Goal: Task Accomplishment & Management: Manage account settings

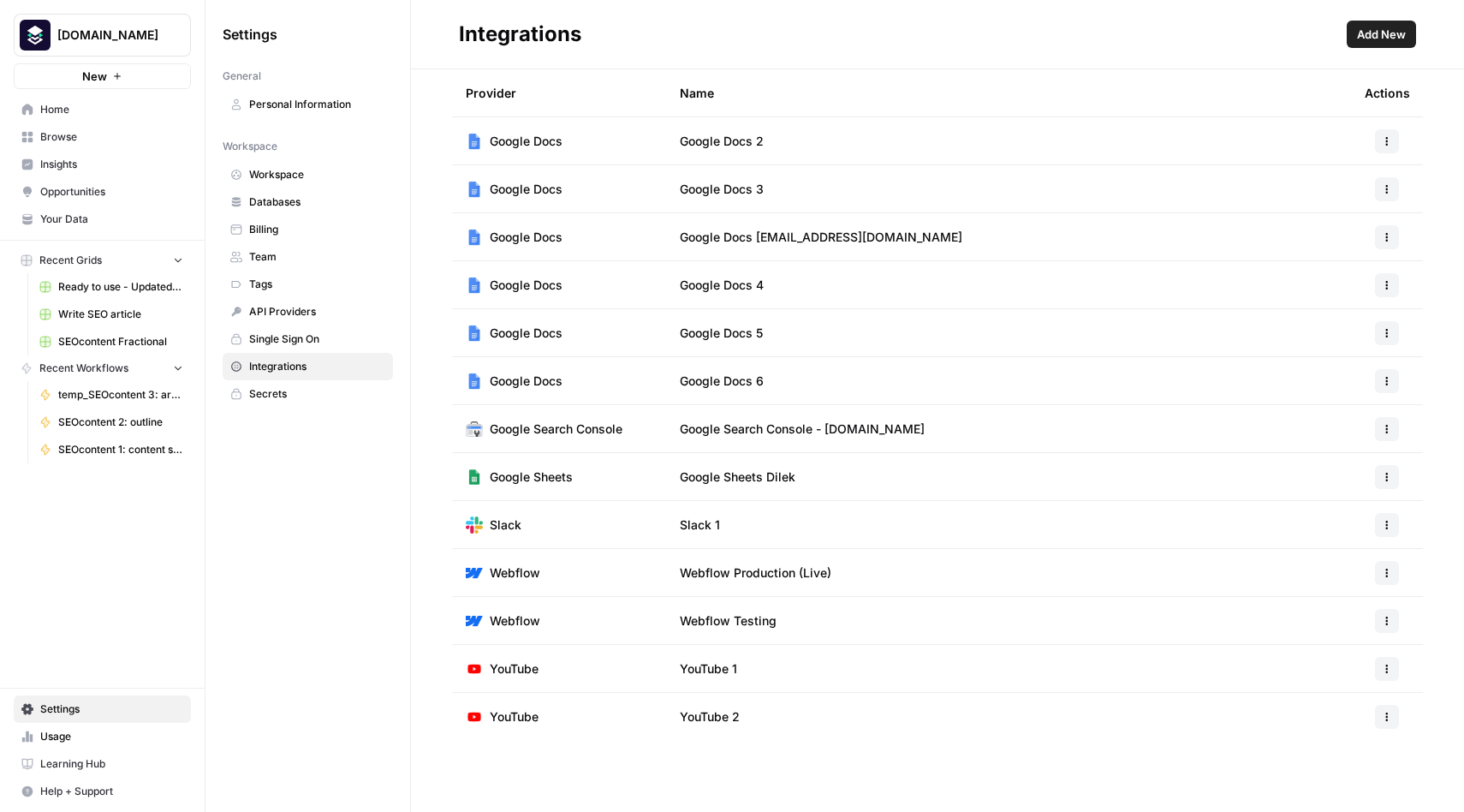
click at [74, 707] on span "Settings" at bounding box center [111, 709] width 143 height 15
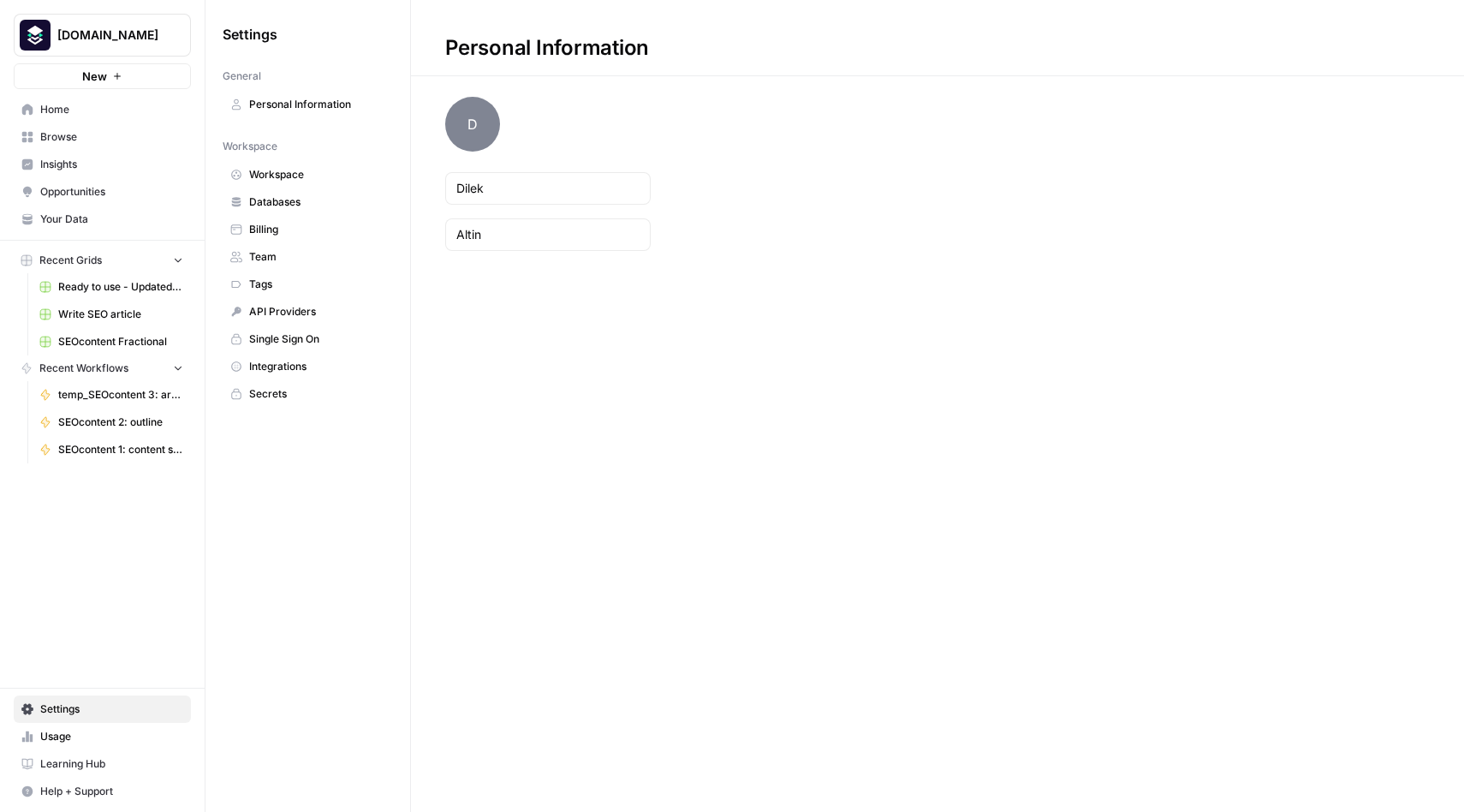
click at [295, 386] on span "Secrets" at bounding box center [317, 394] width 136 height 15
click at [289, 371] on span "Integrations" at bounding box center [317, 366] width 136 height 15
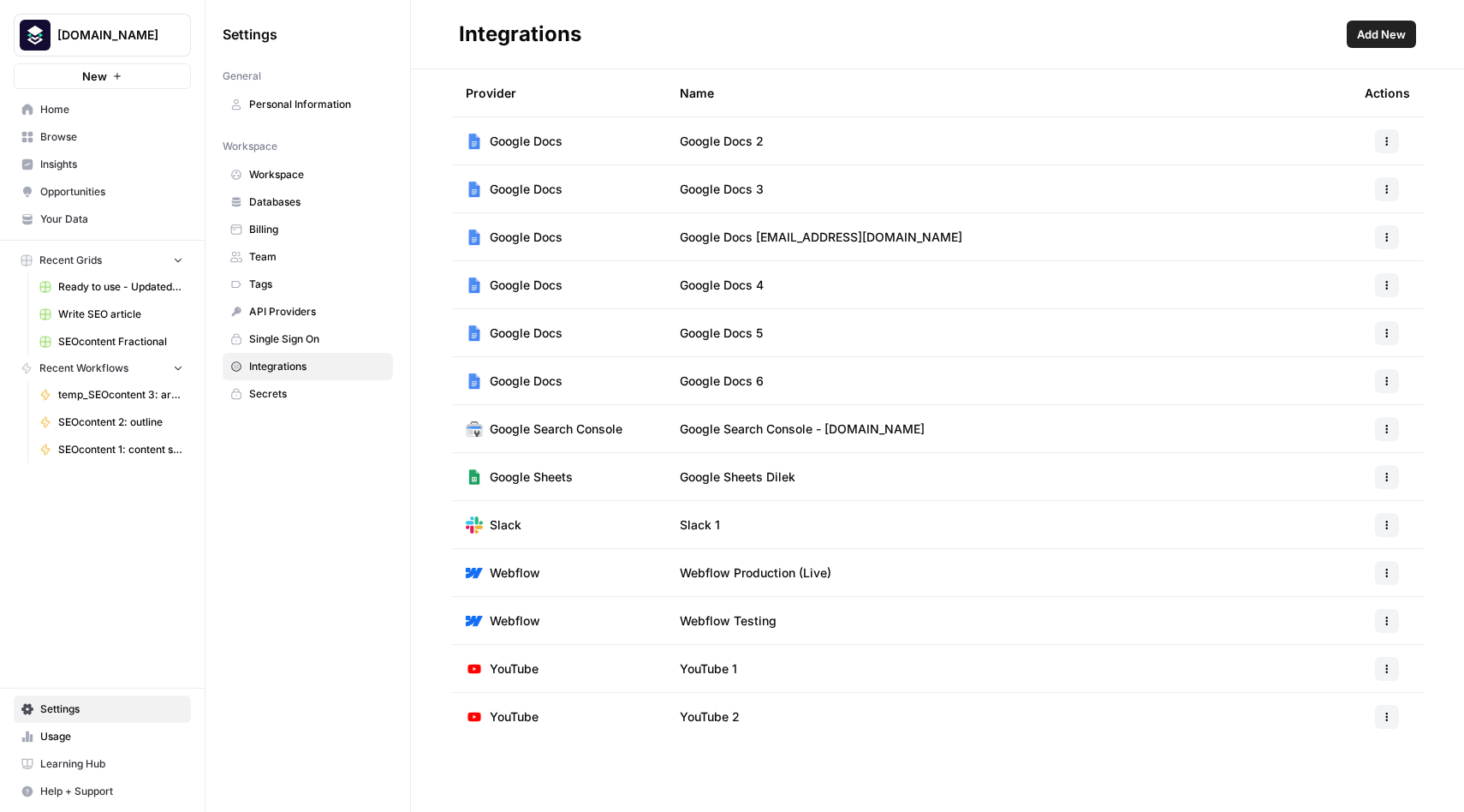
click at [1386, 478] on icon "button" at bounding box center [1388, 477] width 10 height 10
click at [1340, 573] on span "Delete" at bounding box center [1351, 578] width 55 height 17
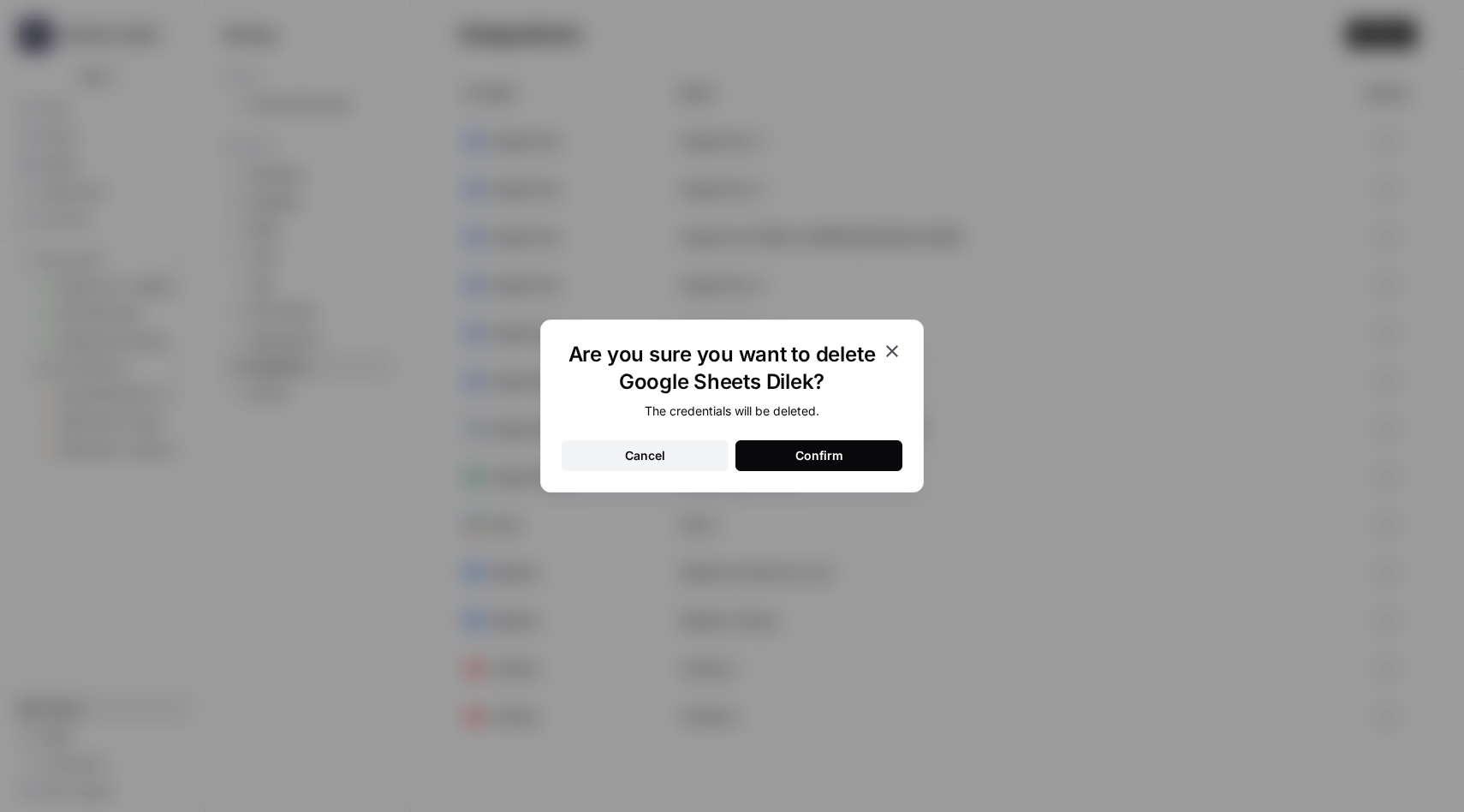
click at [829, 454] on div "Confirm" at bounding box center [820, 455] width 48 height 17
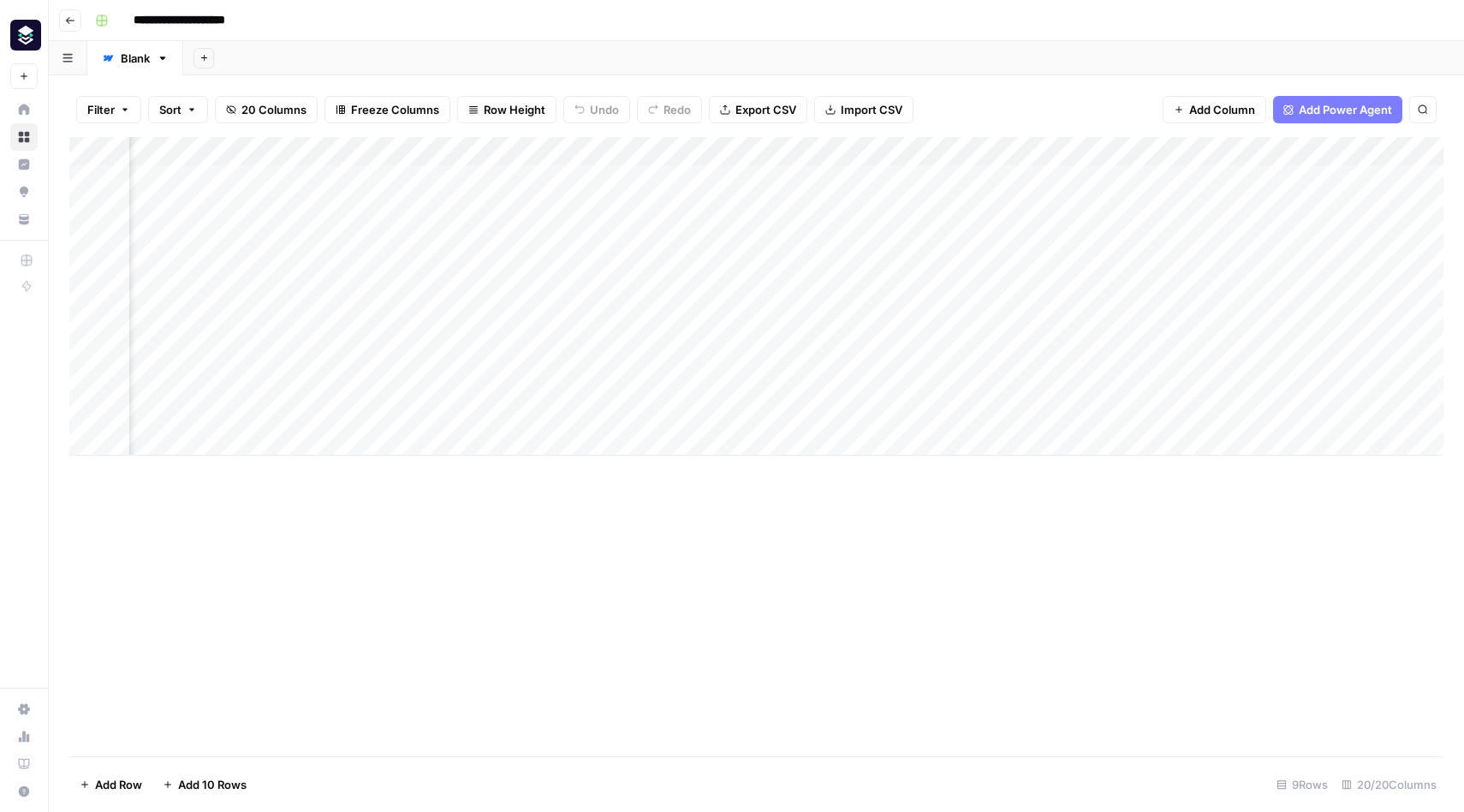
scroll to position [0, 905]
click at [962, 381] on div "Add Column" at bounding box center [756, 296] width 1375 height 318
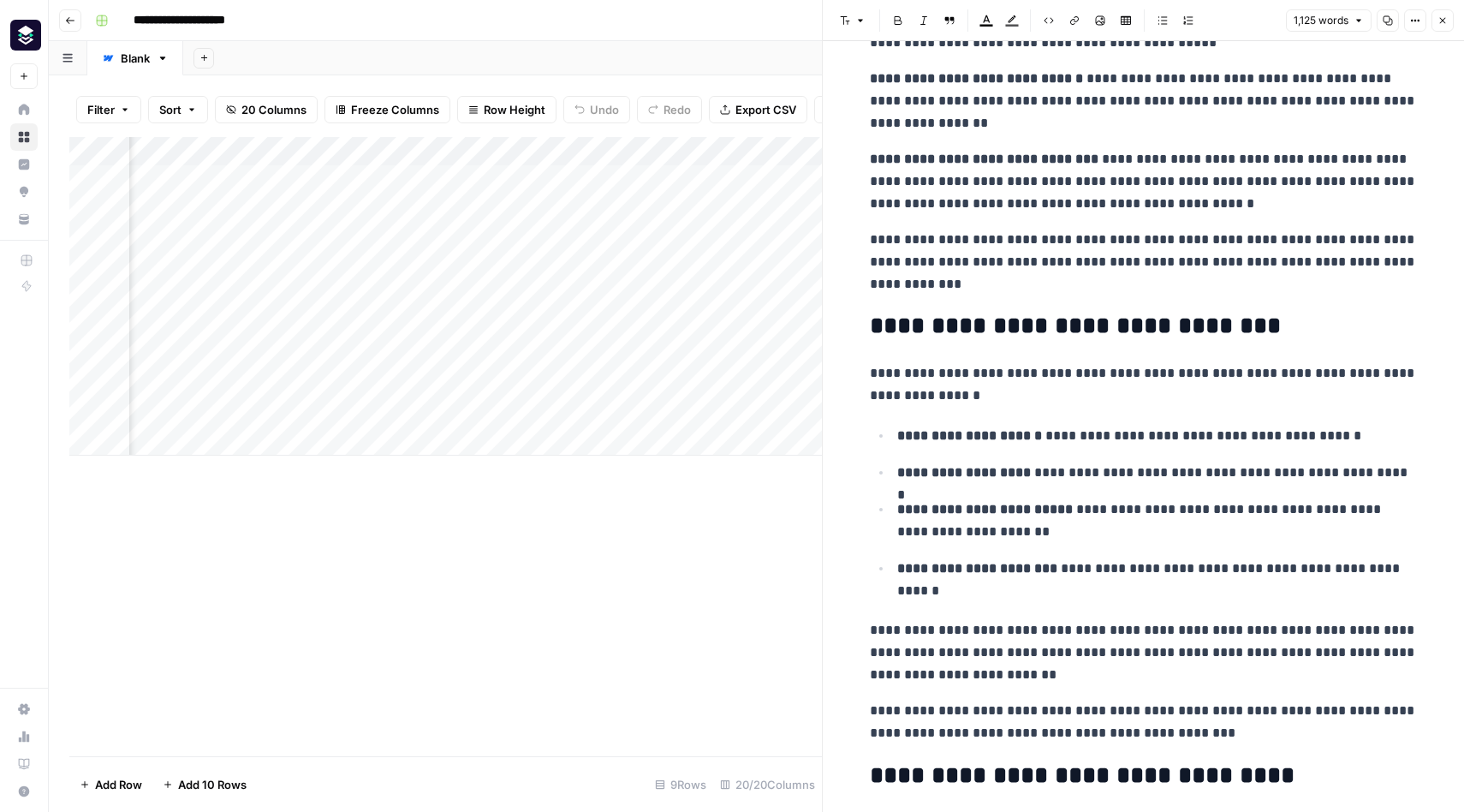
scroll to position [1601, 0]
click at [1052, 459] on li "**********" at bounding box center [1154, 470] width 526 height 23
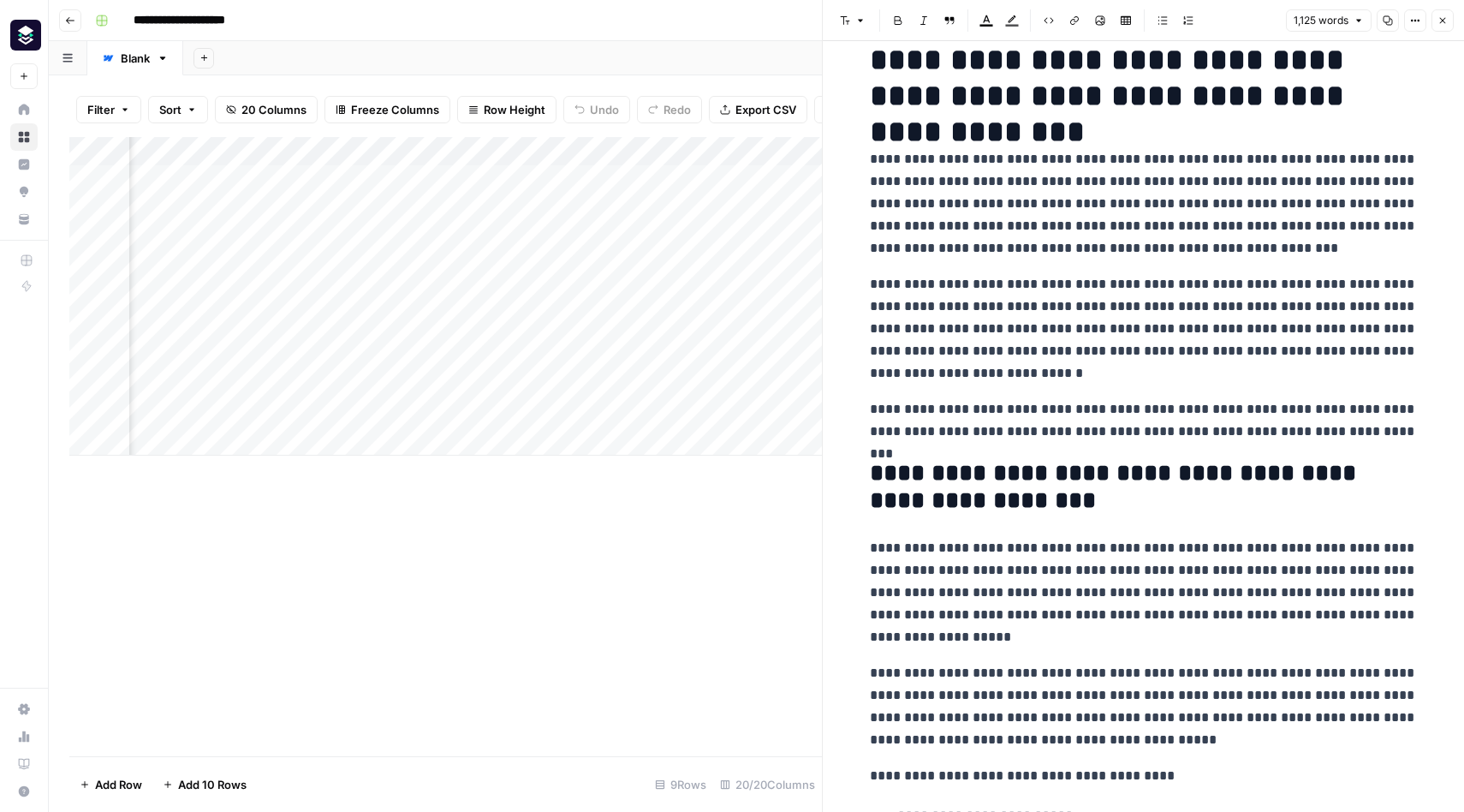
scroll to position [0, 0]
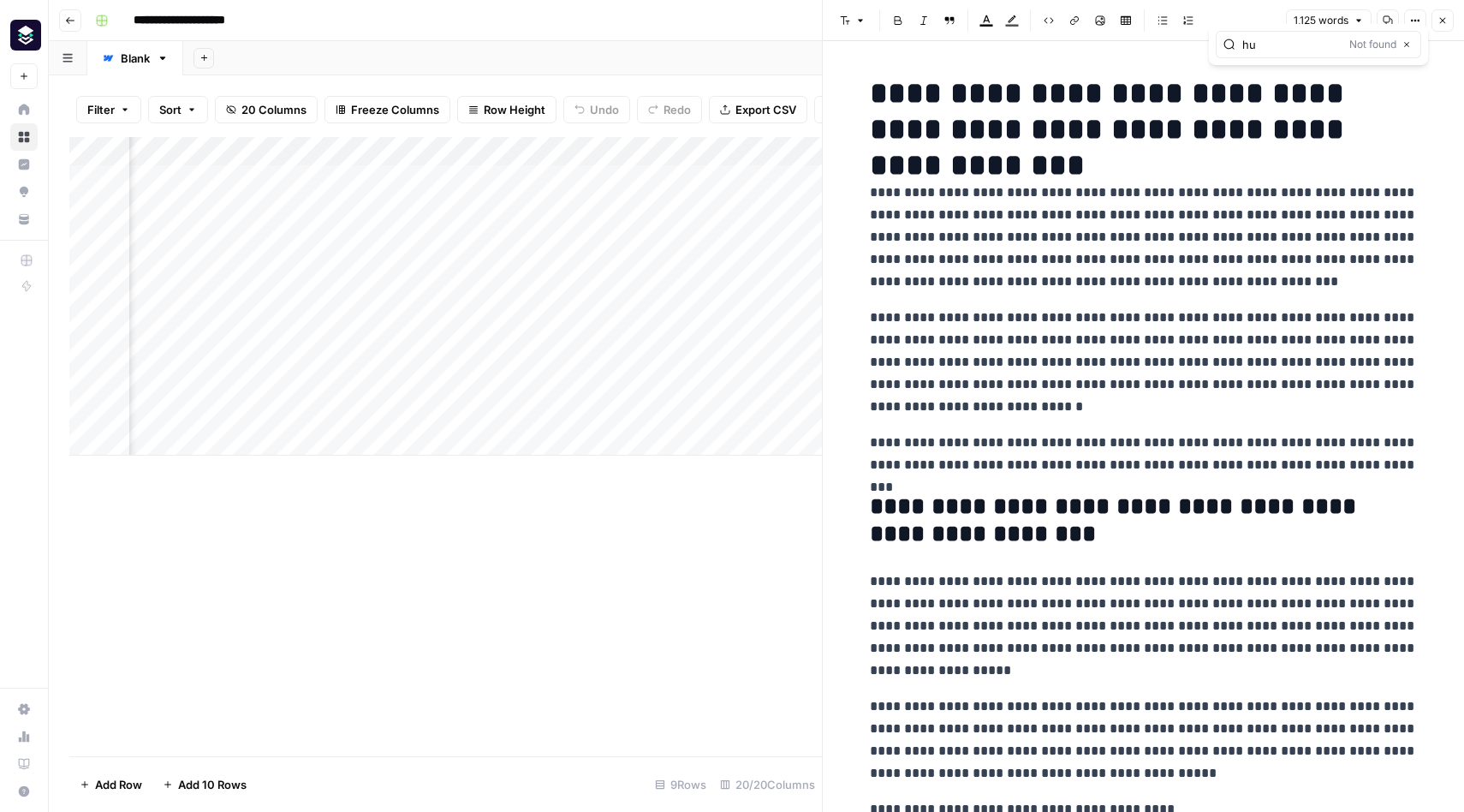
type input "h"
type input "t"
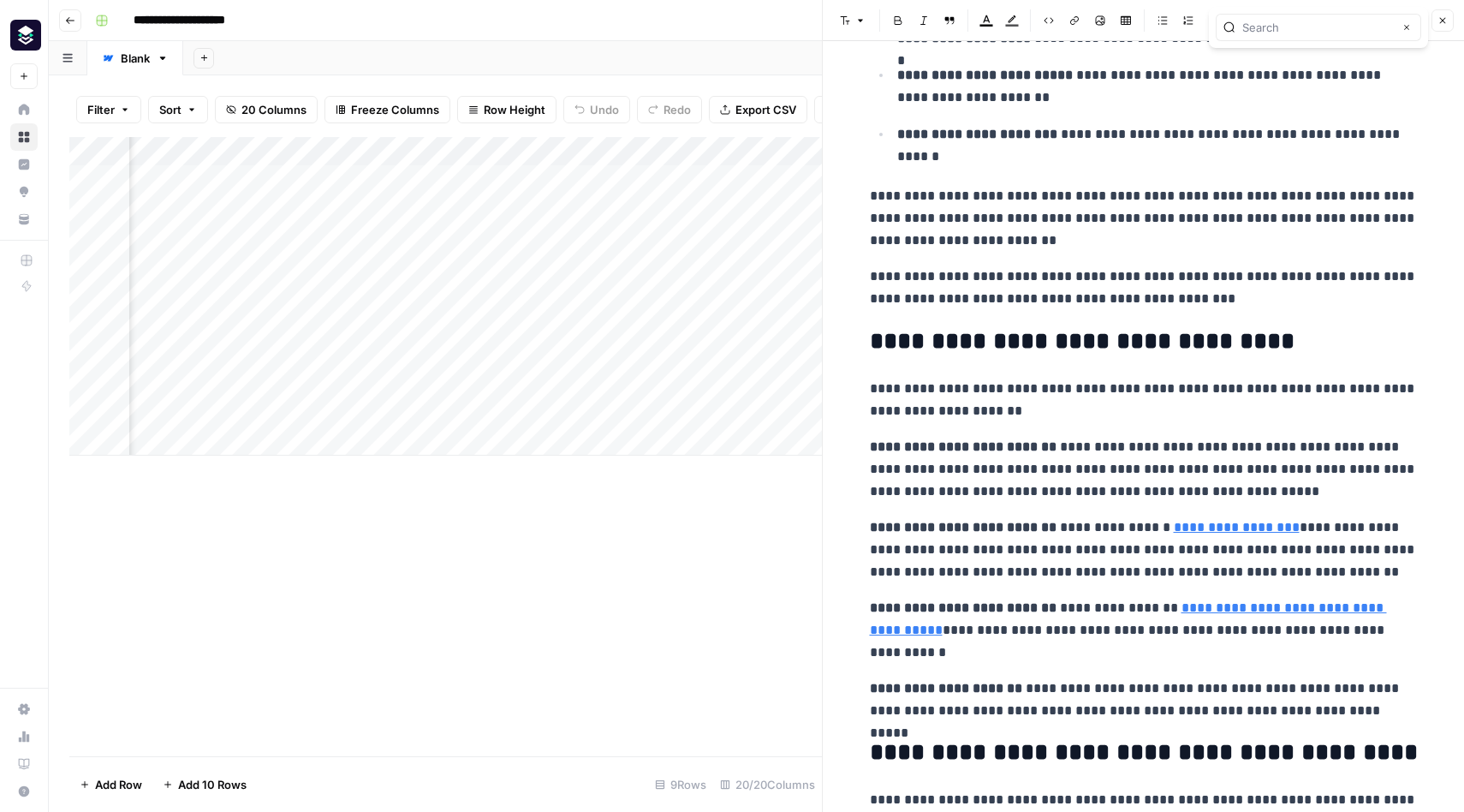
scroll to position [2040, 0]
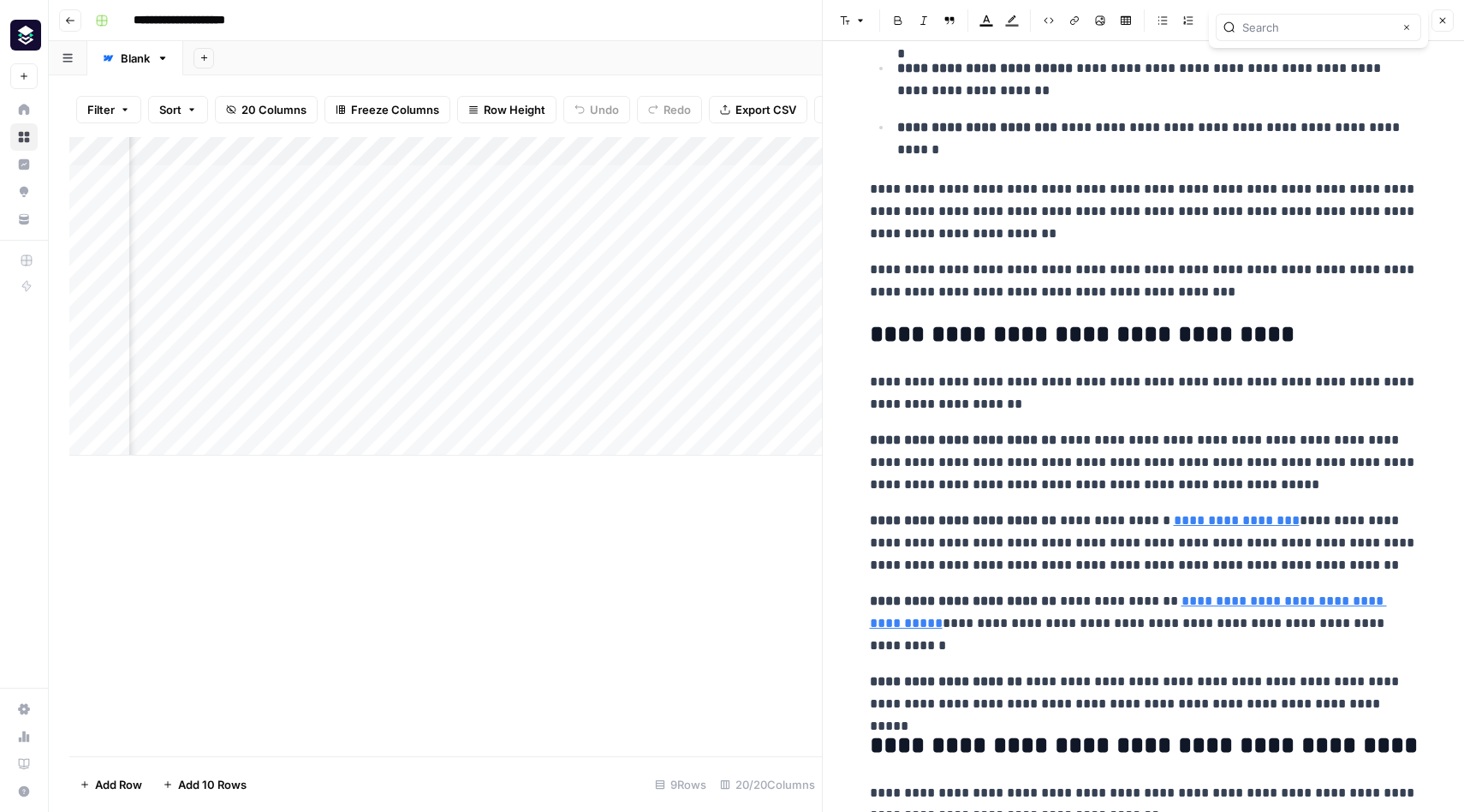
click at [682, 597] on div "Add Column" at bounding box center [446, 447] width 753 height 619
click at [1451, 26] on button "Close" at bounding box center [1443, 21] width 22 height 22
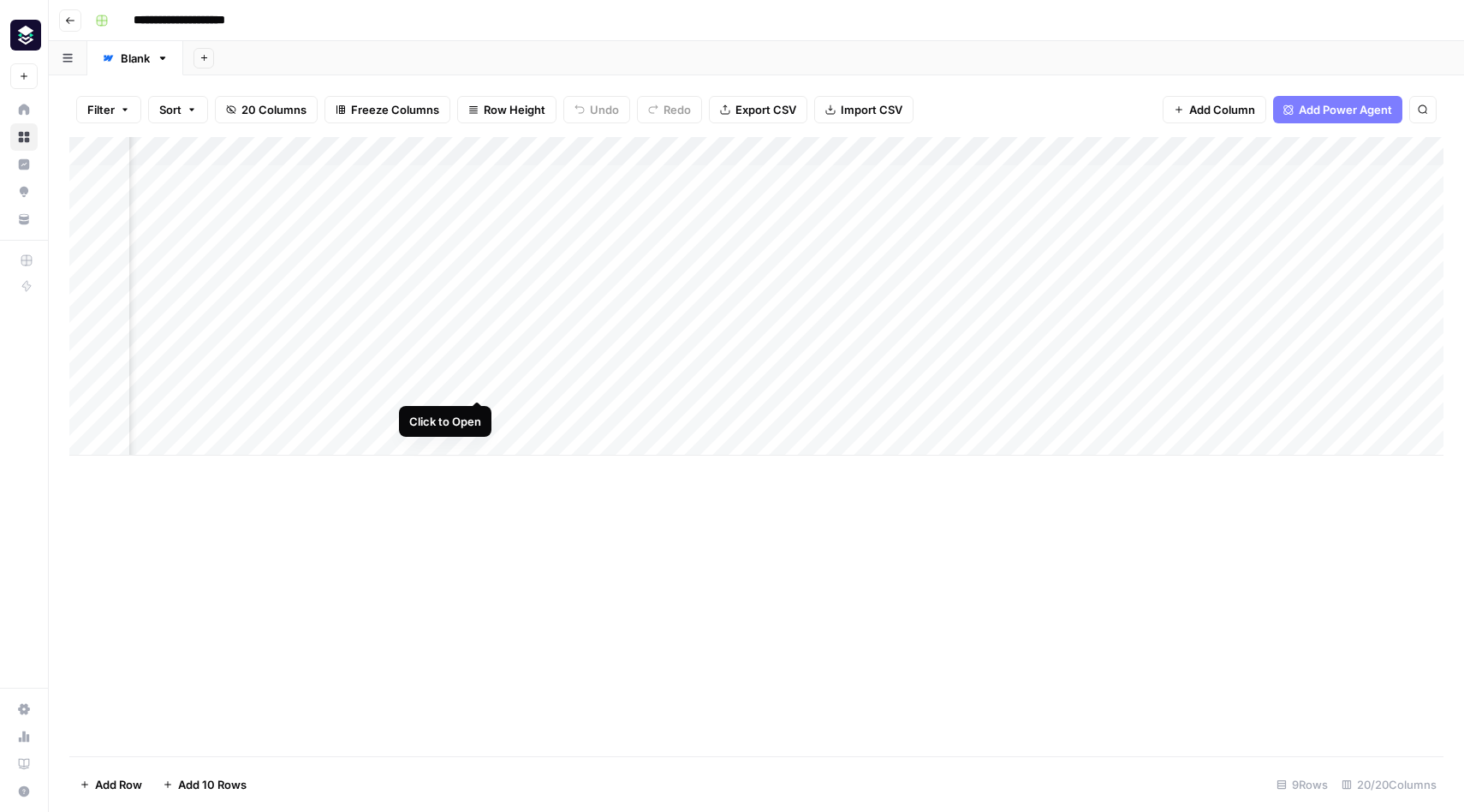
click at [481, 384] on div "Add Column" at bounding box center [756, 296] width 1375 height 318
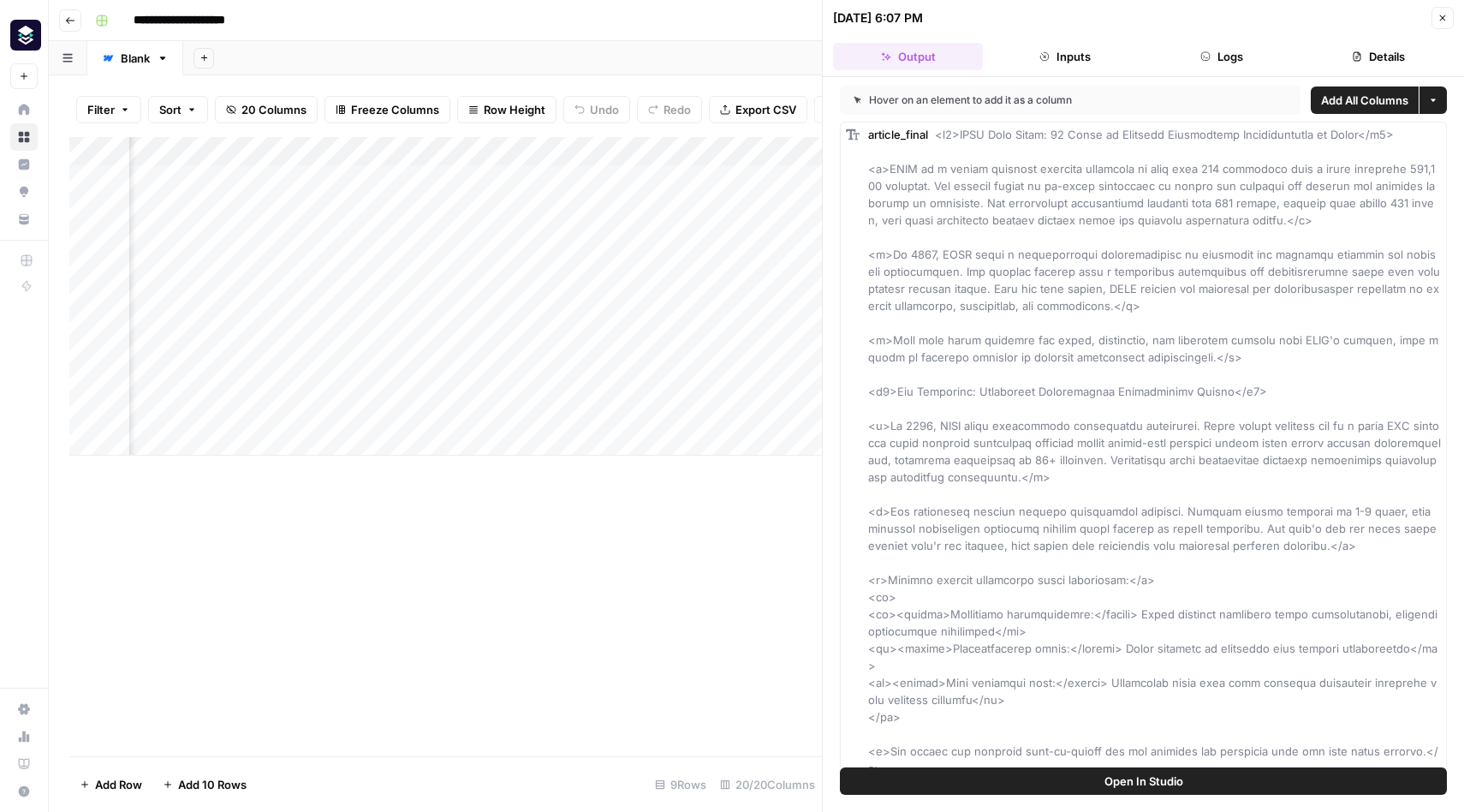
click at [1217, 63] on button "Logs" at bounding box center [1222, 57] width 150 height 27
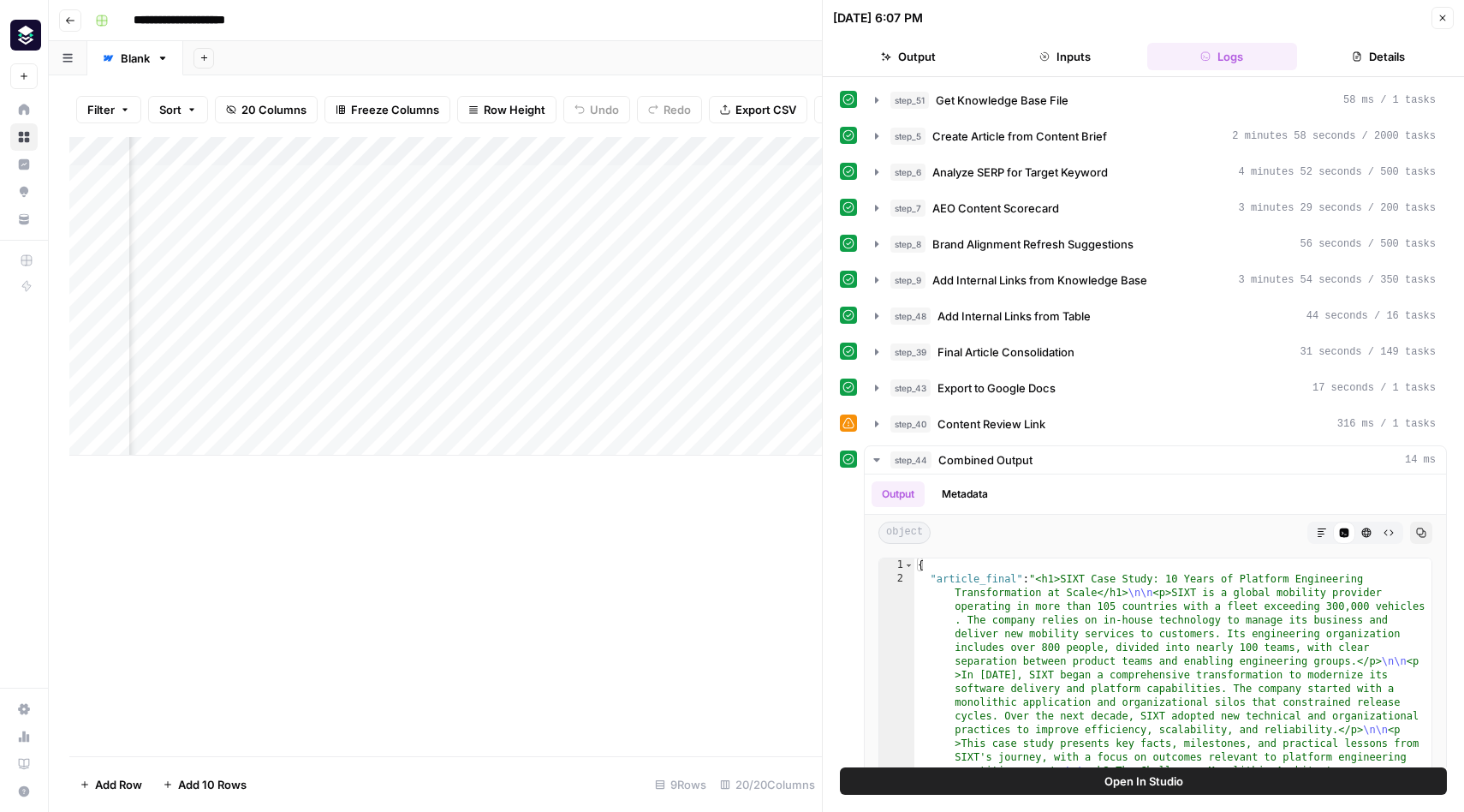
click at [1353, 54] on icon "button" at bounding box center [1358, 57] width 10 height 10
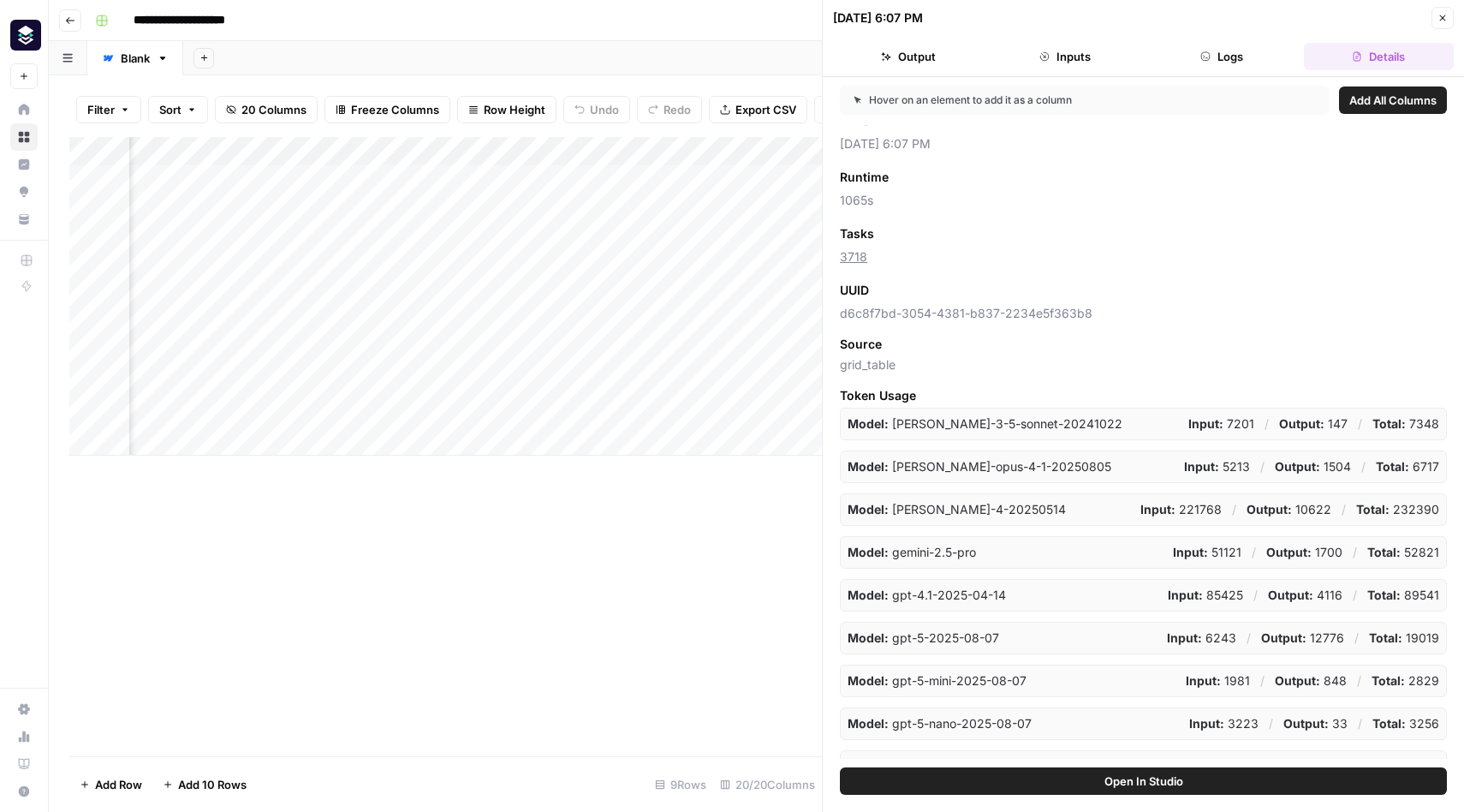
scroll to position [147, 0]
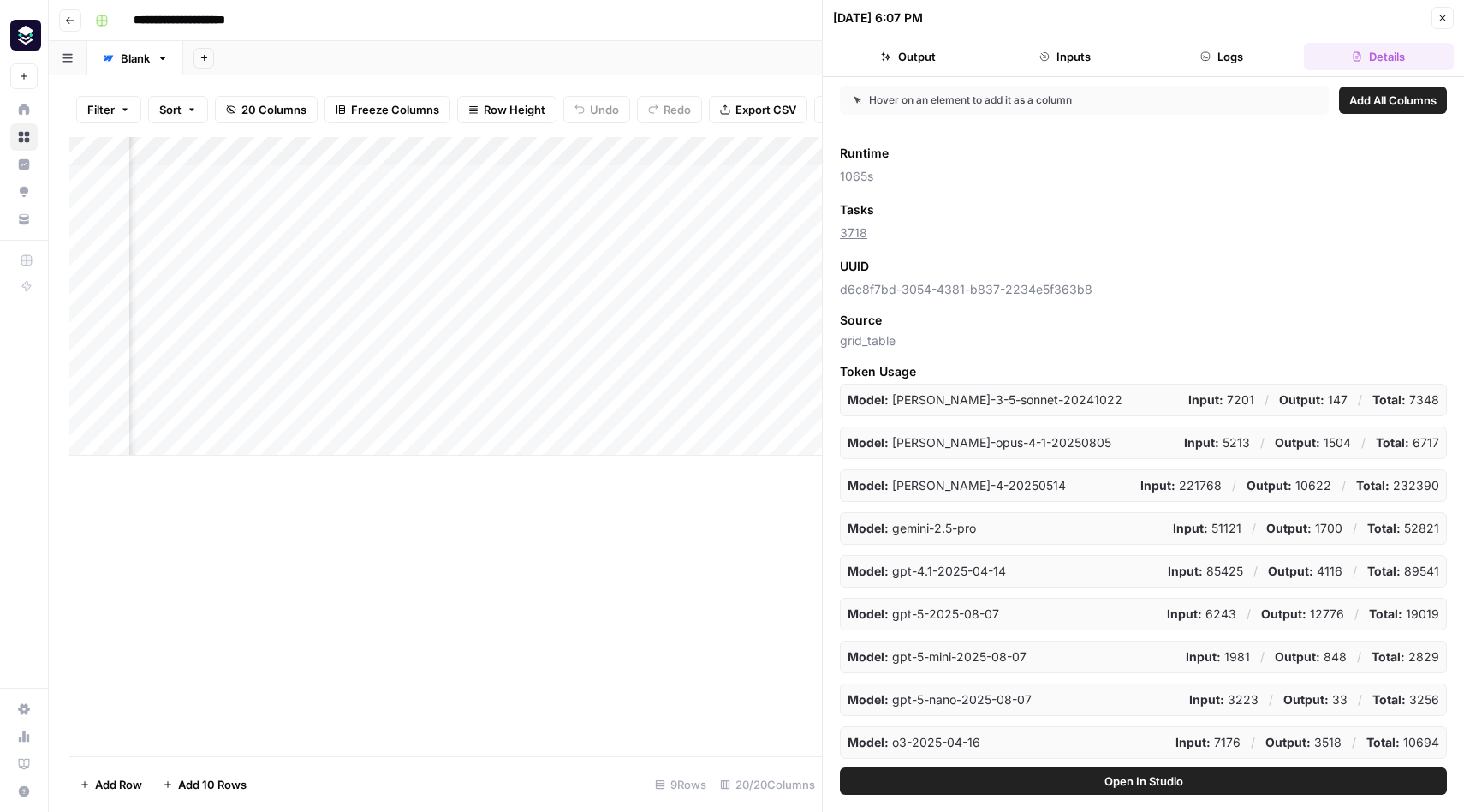
click at [1443, 22] on icon "button" at bounding box center [1443, 18] width 10 height 10
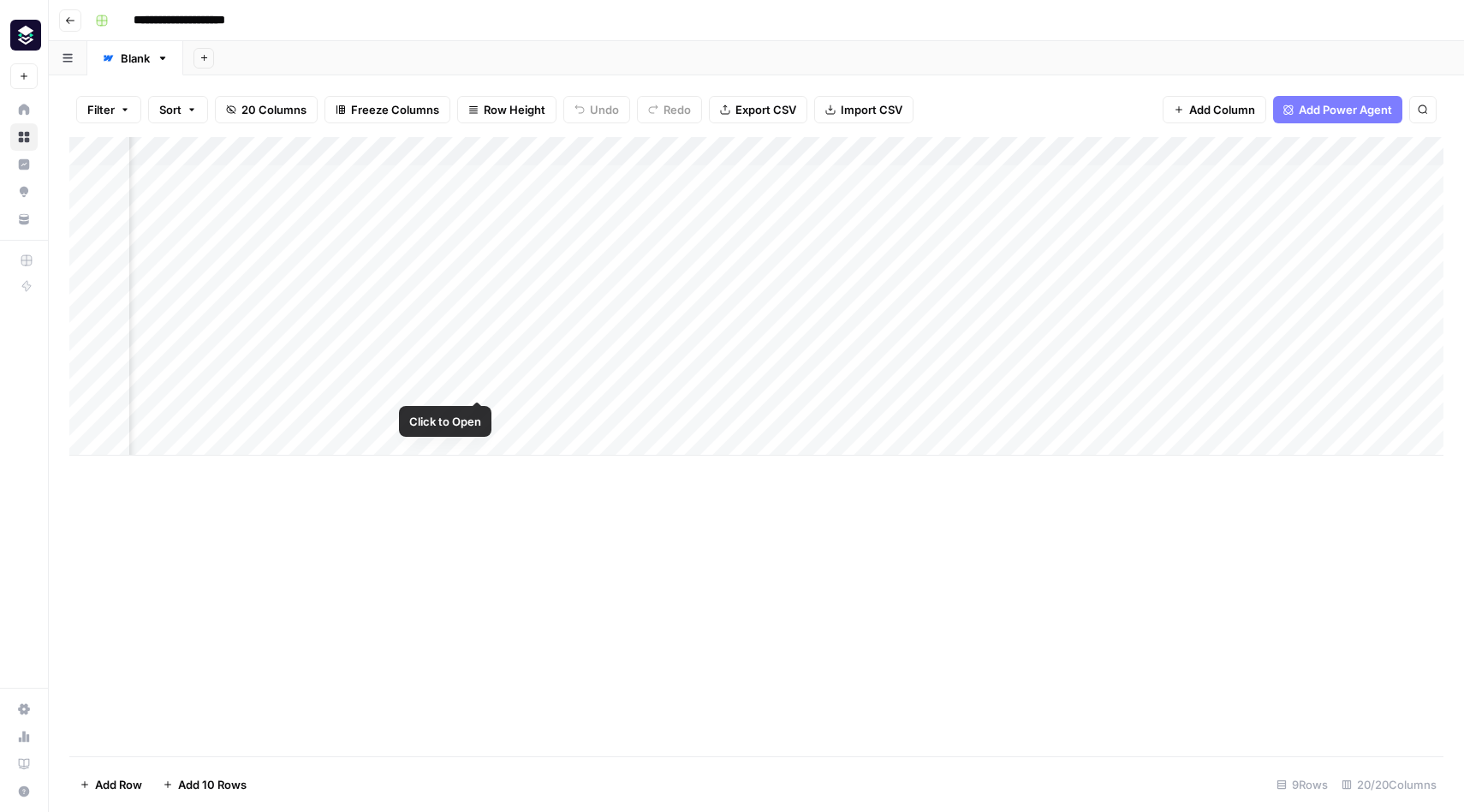
click at [479, 386] on div "Add Column" at bounding box center [756, 296] width 1375 height 318
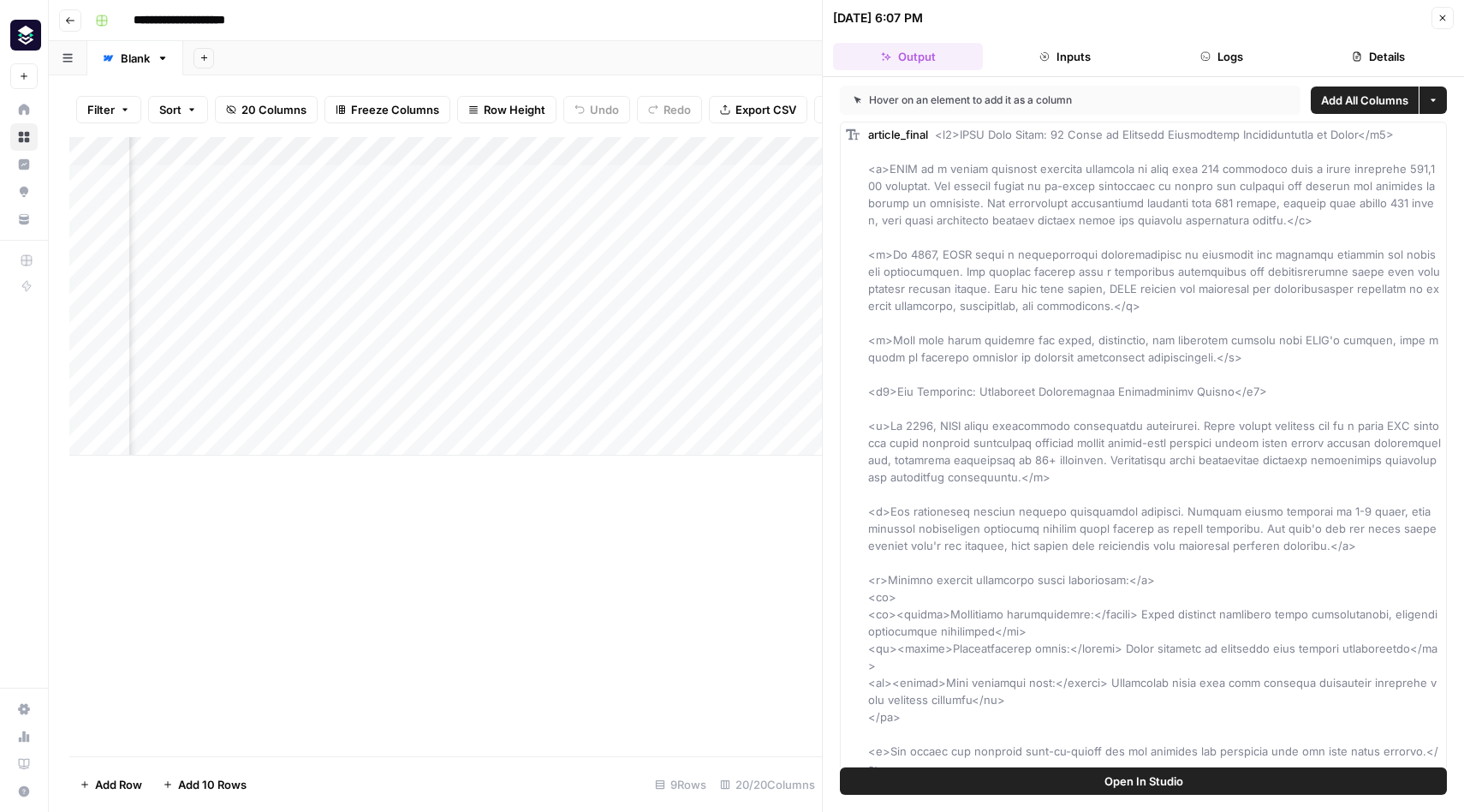
click at [1237, 57] on button "Logs" at bounding box center [1222, 57] width 150 height 27
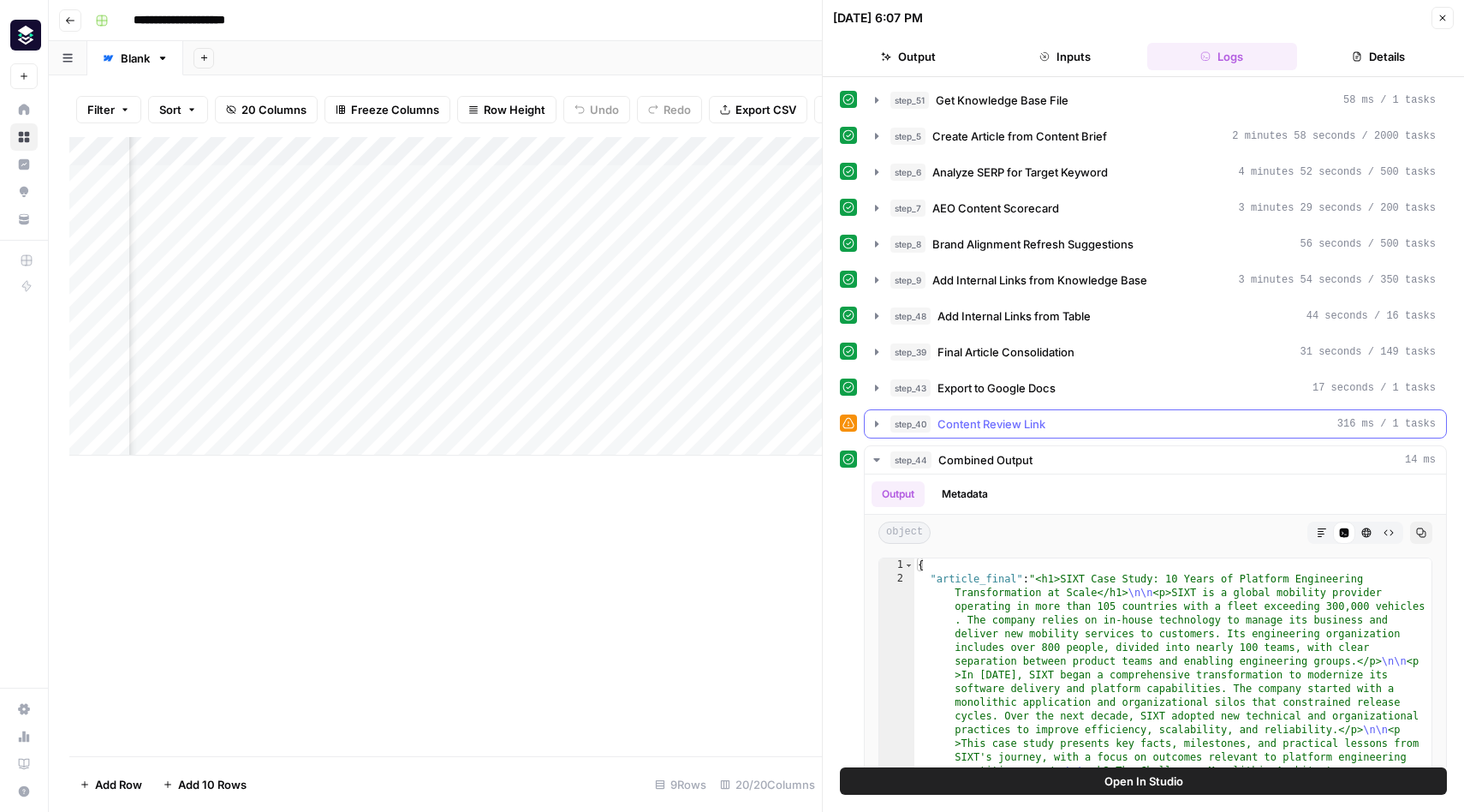
click at [874, 424] on icon "button" at bounding box center [877, 424] width 14 height 14
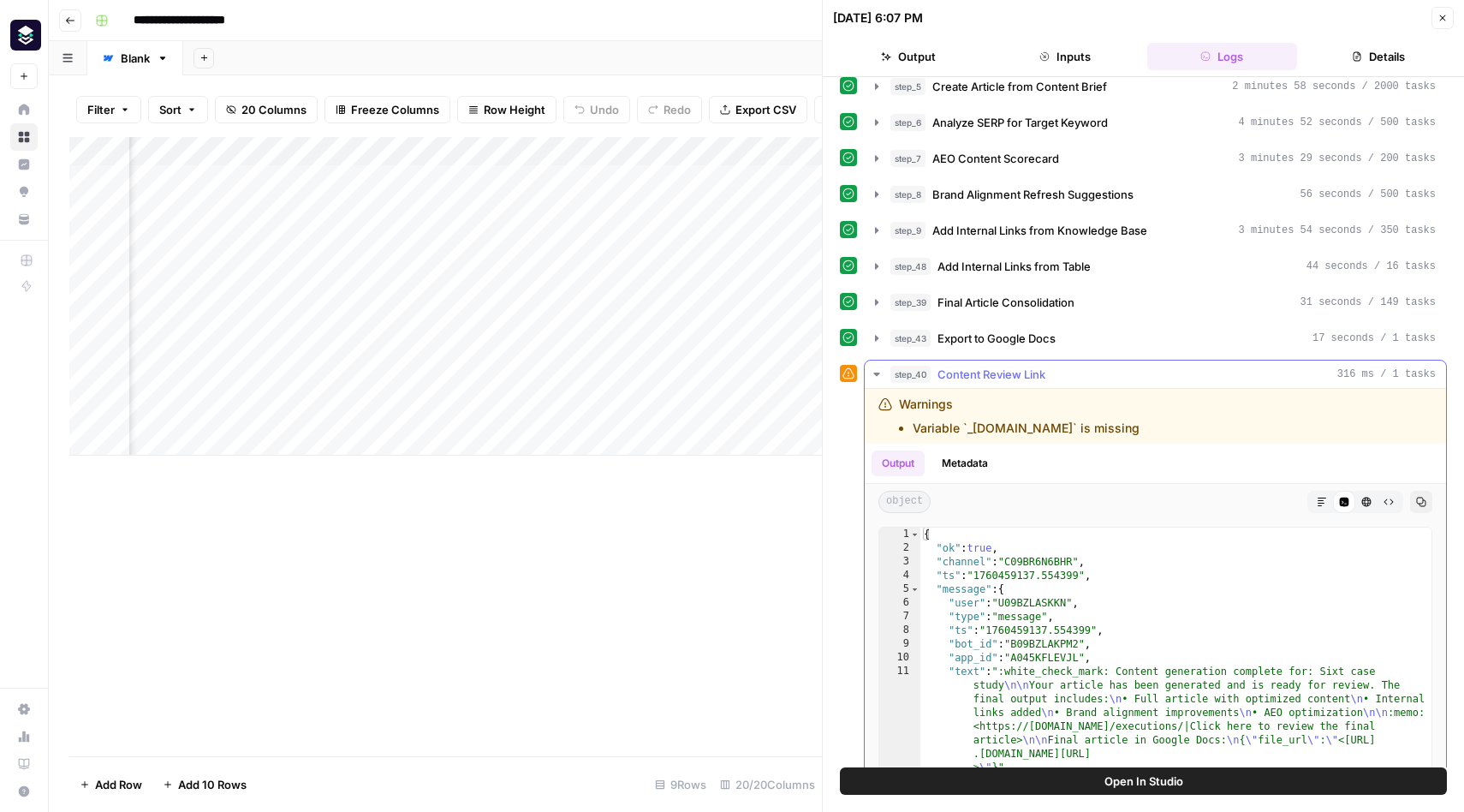
scroll to position [55, 0]
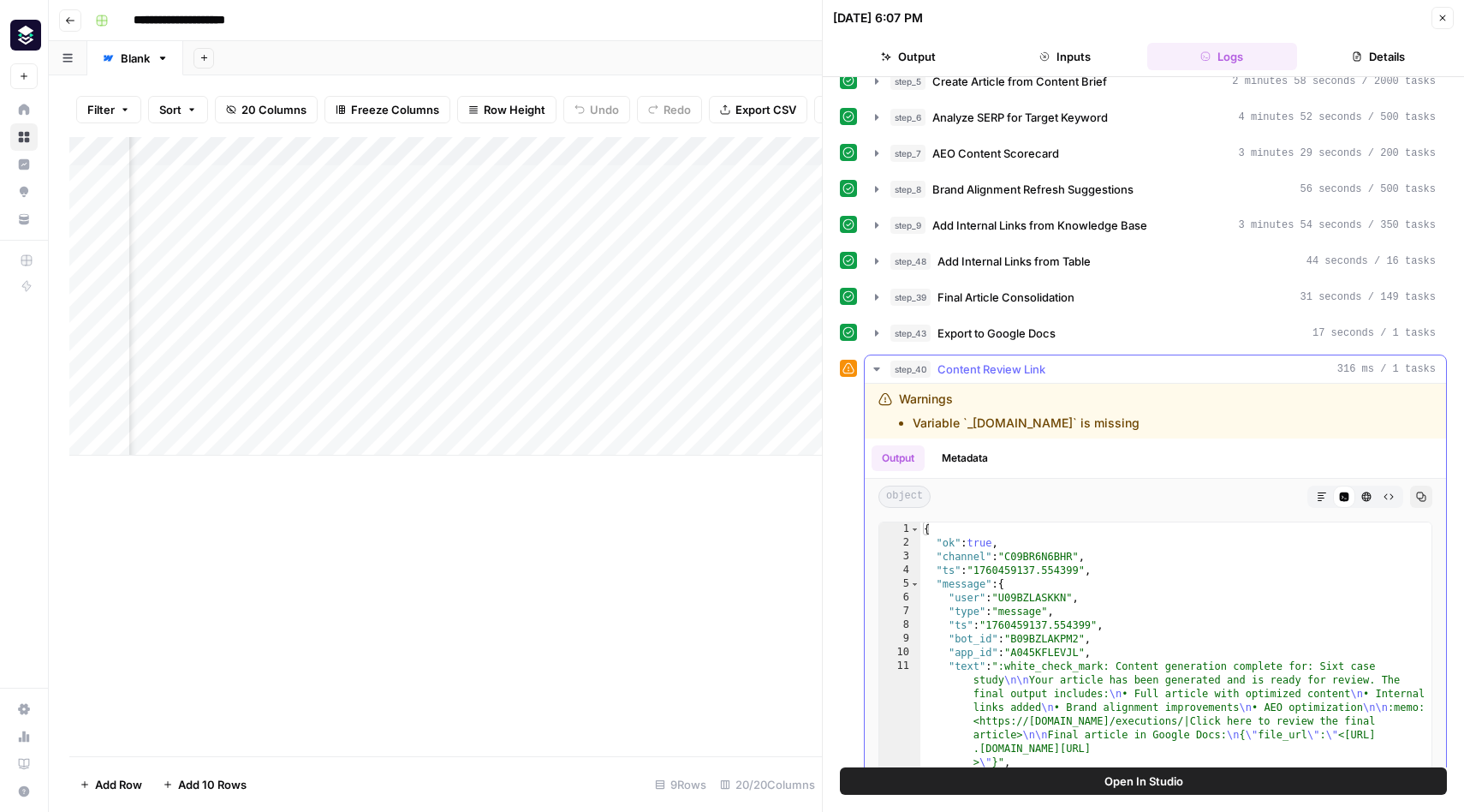
click at [876, 369] on icon "button" at bounding box center [877, 369] width 6 height 3
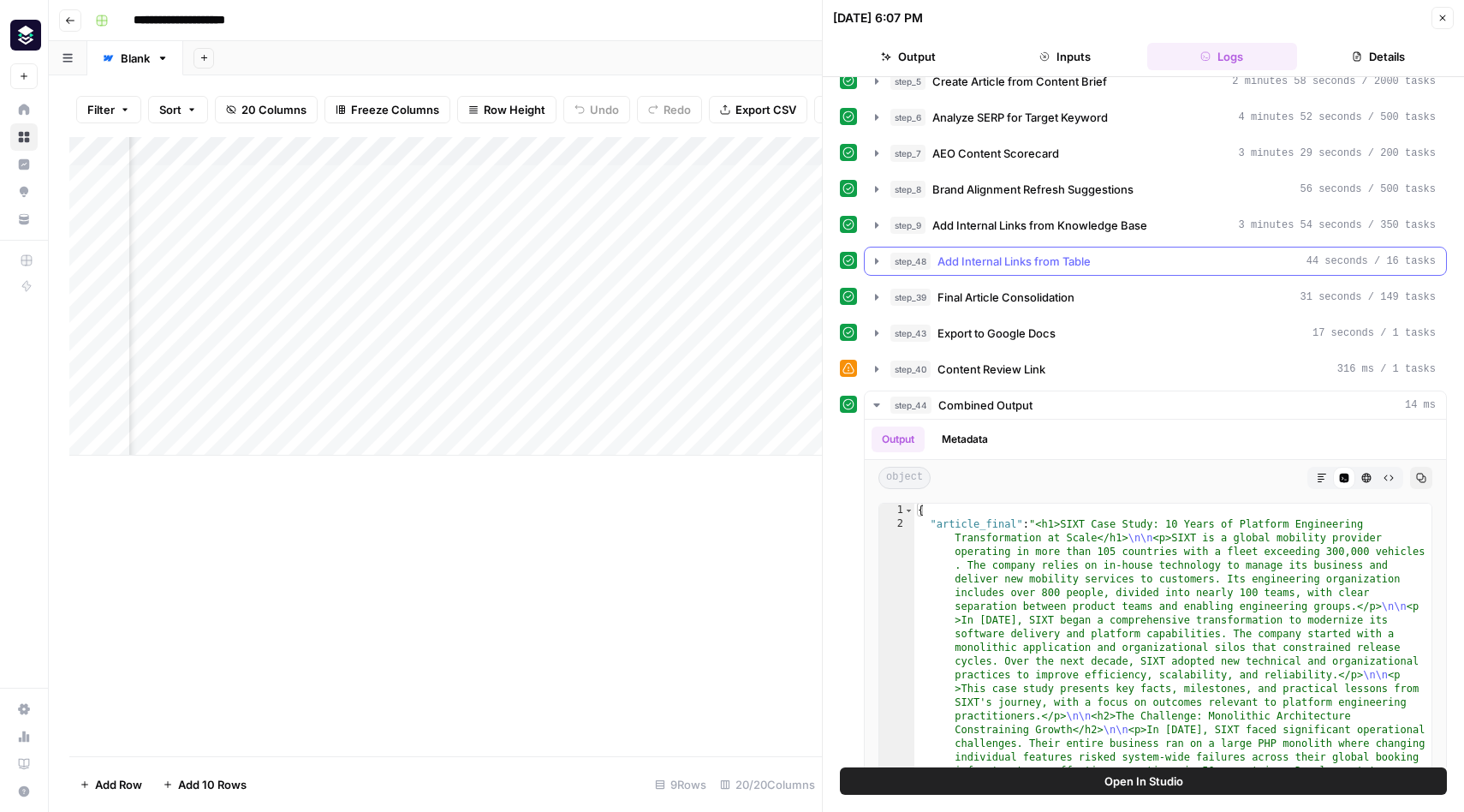
click at [877, 264] on icon "button" at bounding box center [877, 262] width 14 height 14
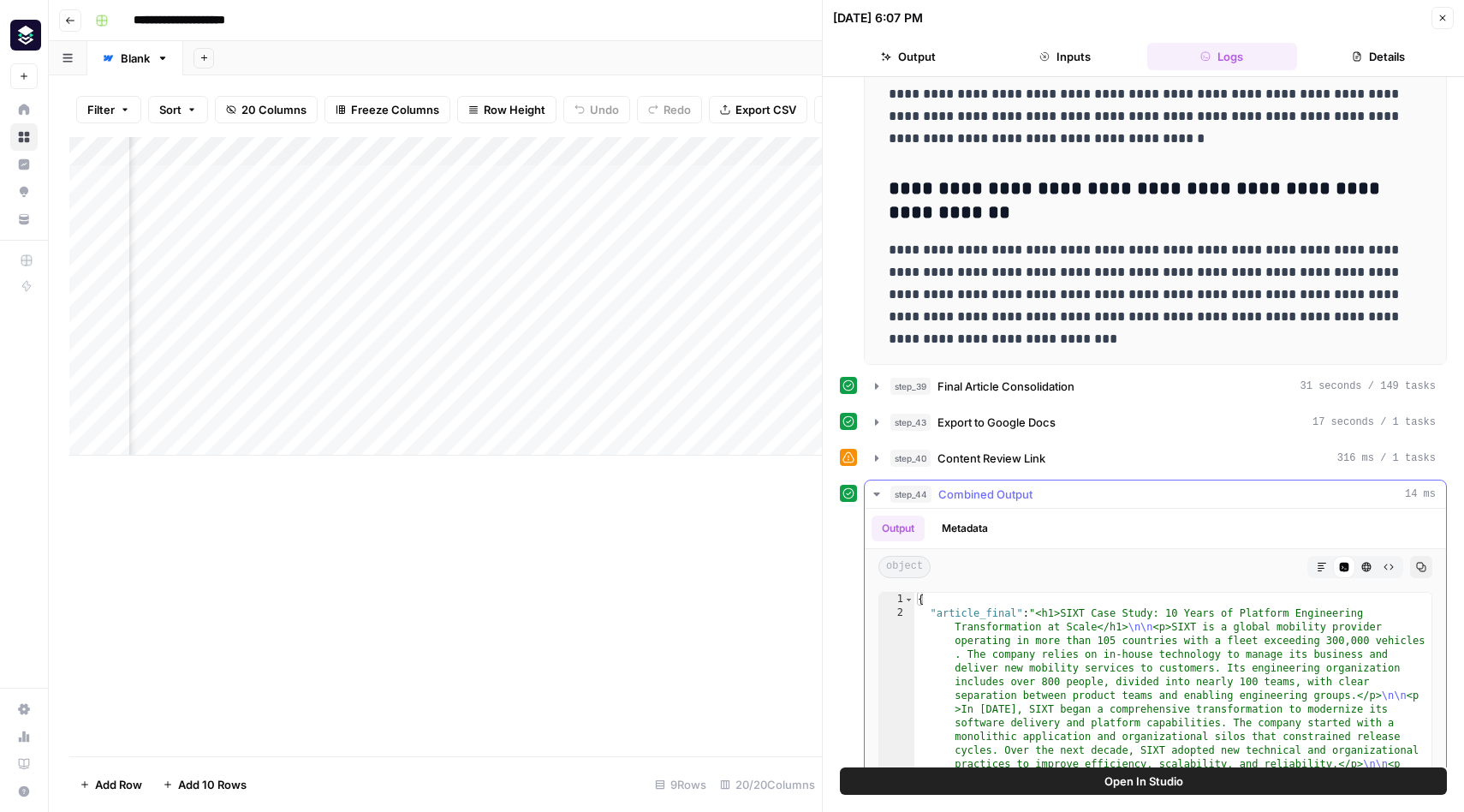
scroll to position [406, 0]
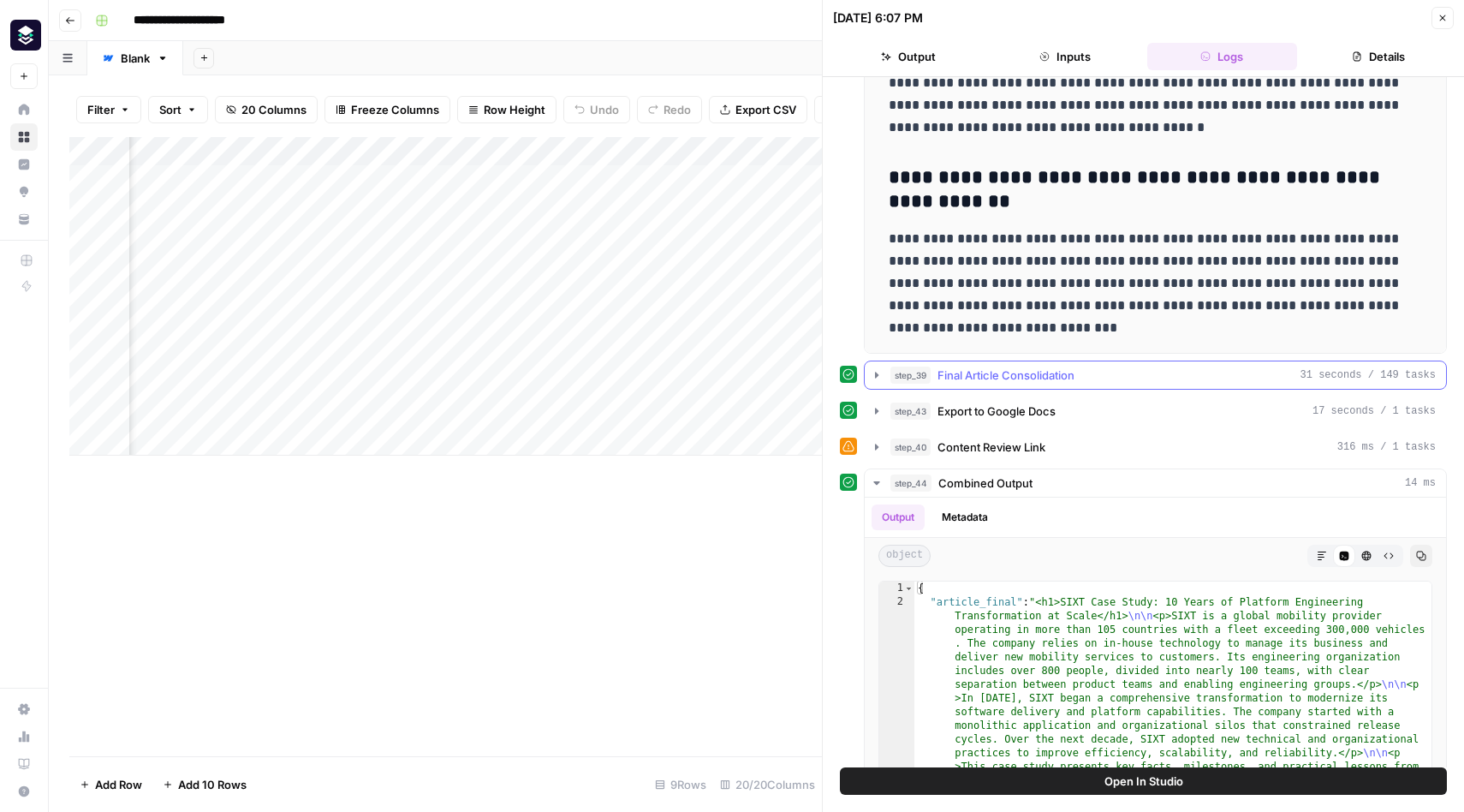
click at [878, 378] on icon "button" at bounding box center [877, 375] width 14 height 14
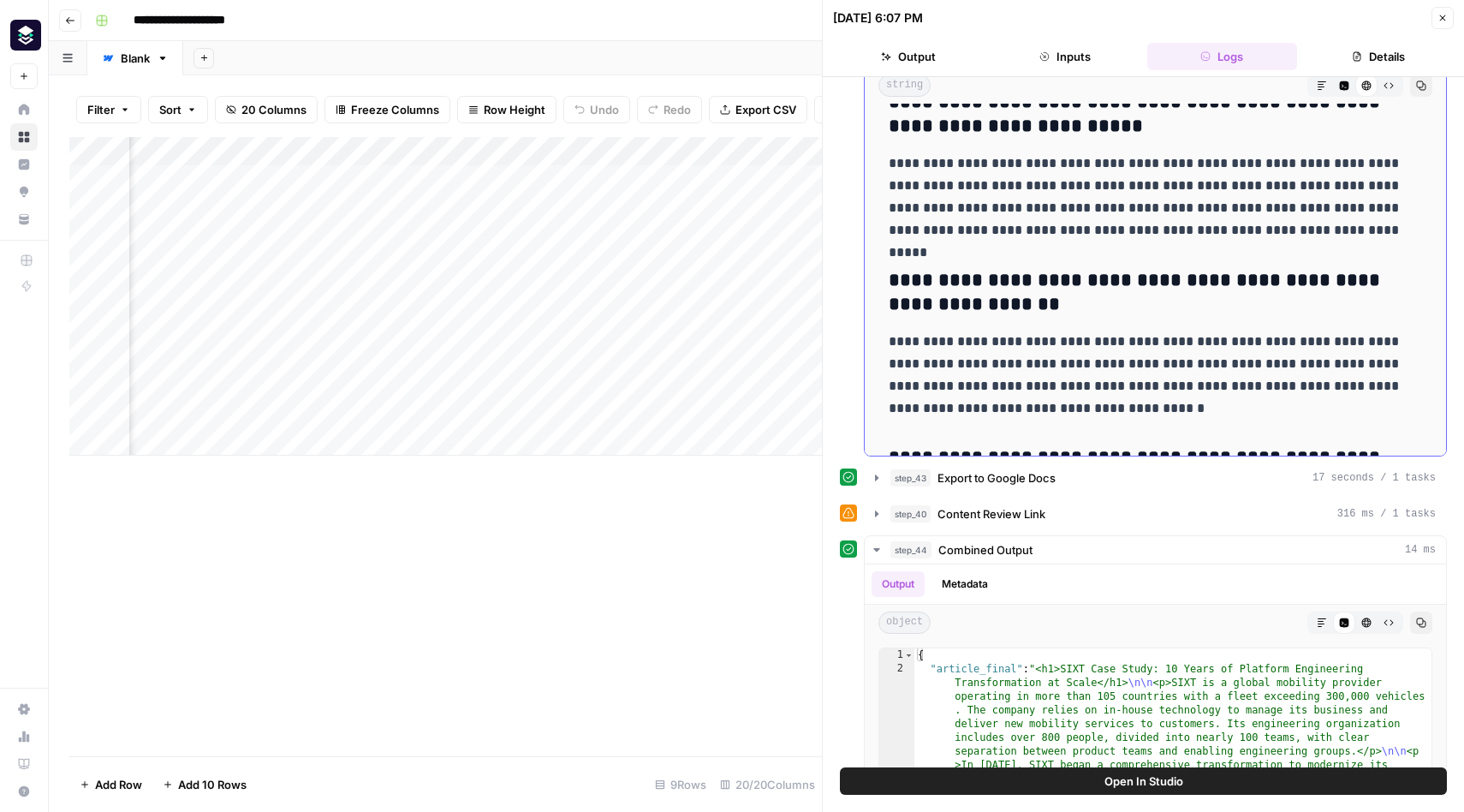
scroll to position [3782, 0]
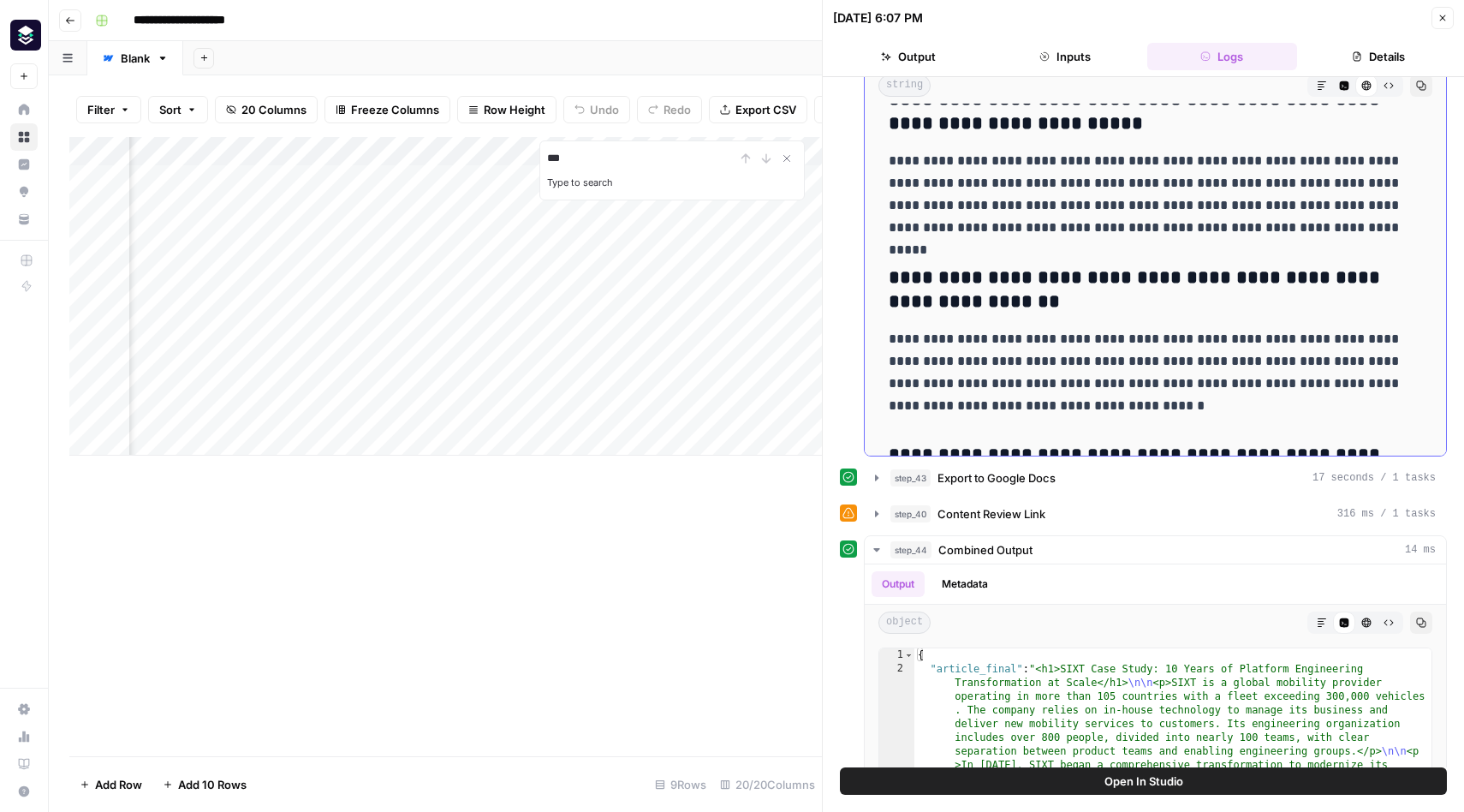
type input "***"
click at [1389, 23] on div "10/14/25 at 6:07 PM" at bounding box center [1130, 18] width 593 height 17
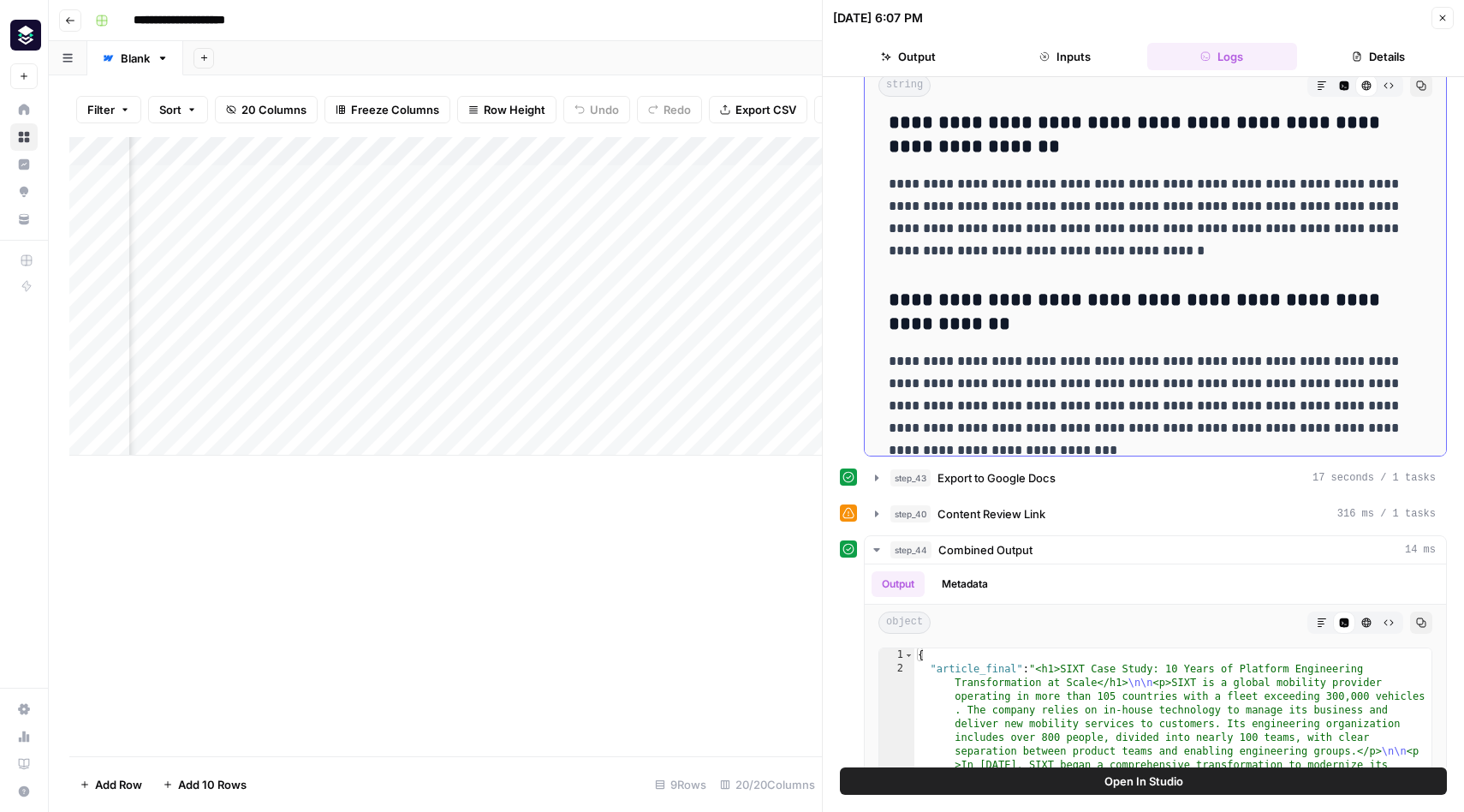
scroll to position [3957, 0]
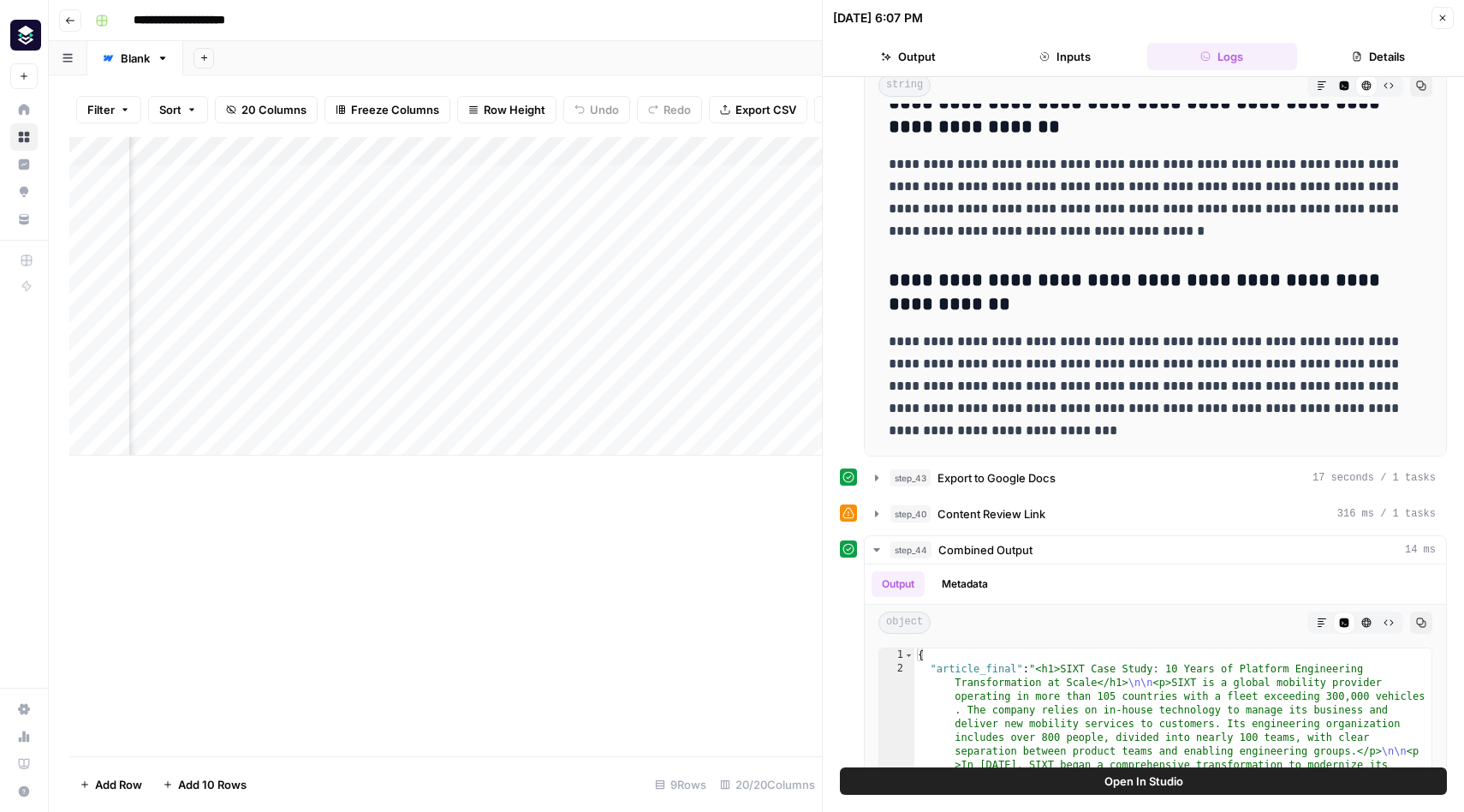
click at [702, 556] on div "Add Column" at bounding box center [446, 447] width 753 height 619
click at [1446, 14] on icon "button" at bounding box center [1443, 18] width 10 height 10
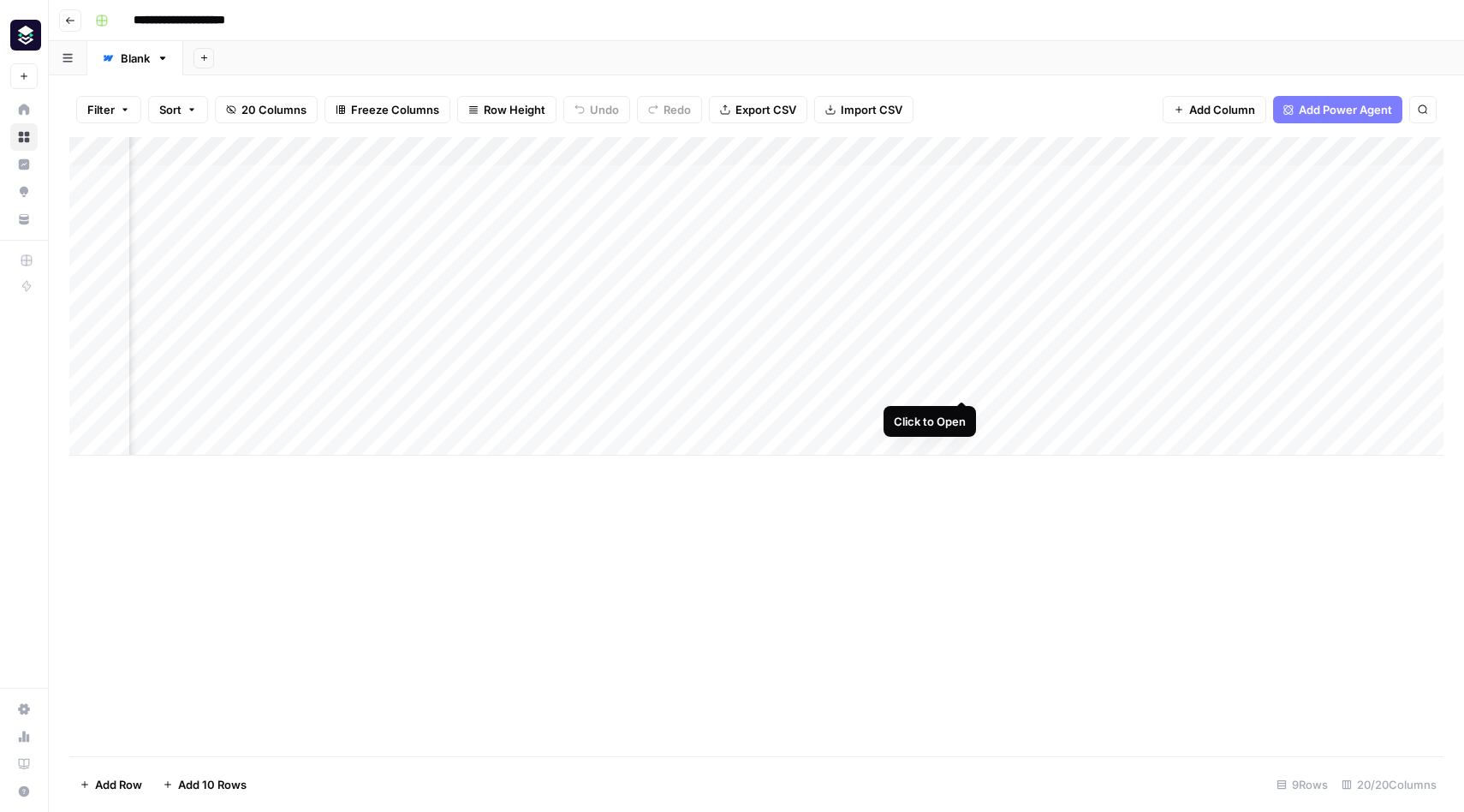
click at [960, 383] on div "Add Column" at bounding box center [756, 296] width 1375 height 318
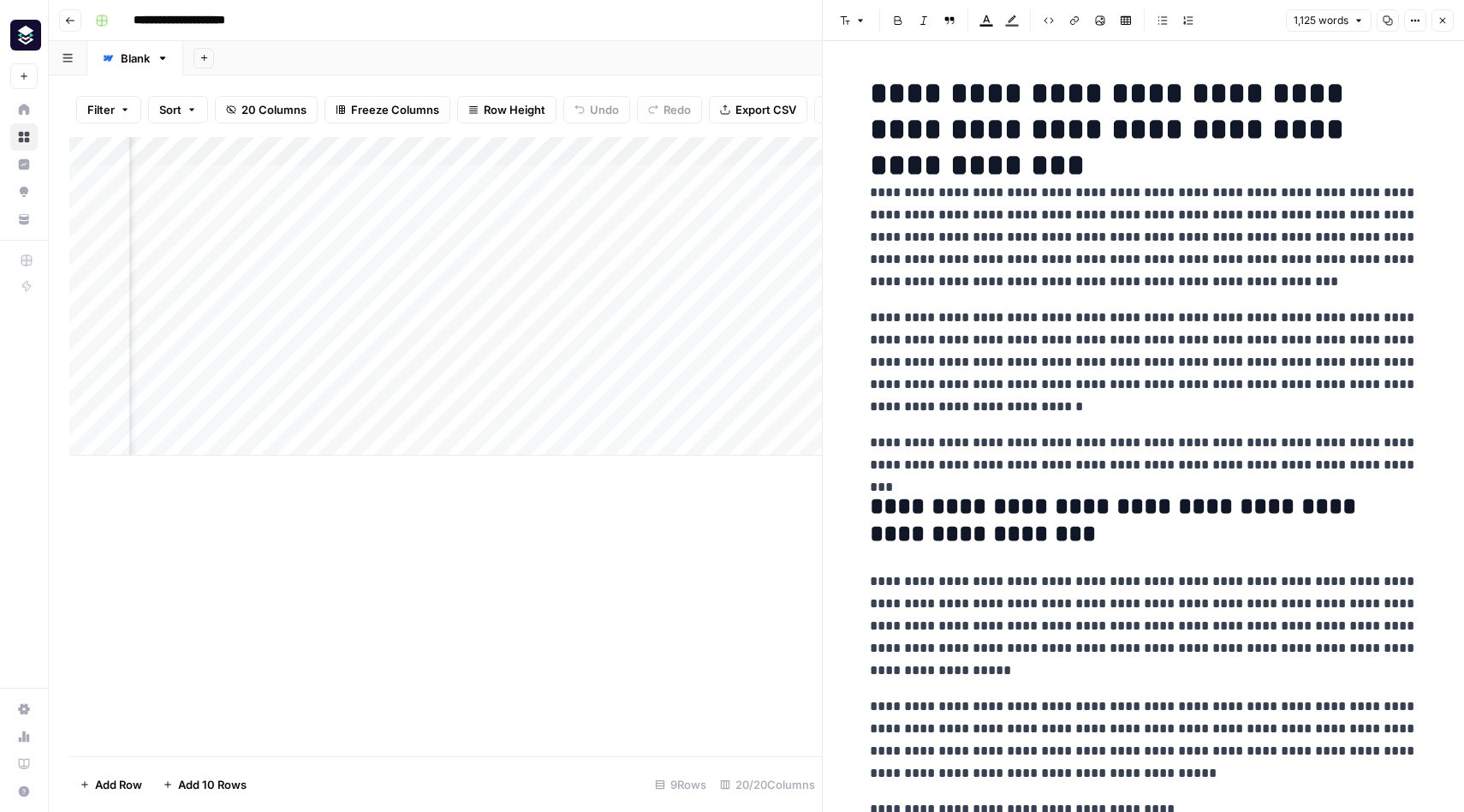
click at [1256, 186] on p "**********" at bounding box center [1144, 238] width 548 height 111
type input "k"
click at [1409, 47] on icon "button" at bounding box center [1407, 45] width 9 height 9
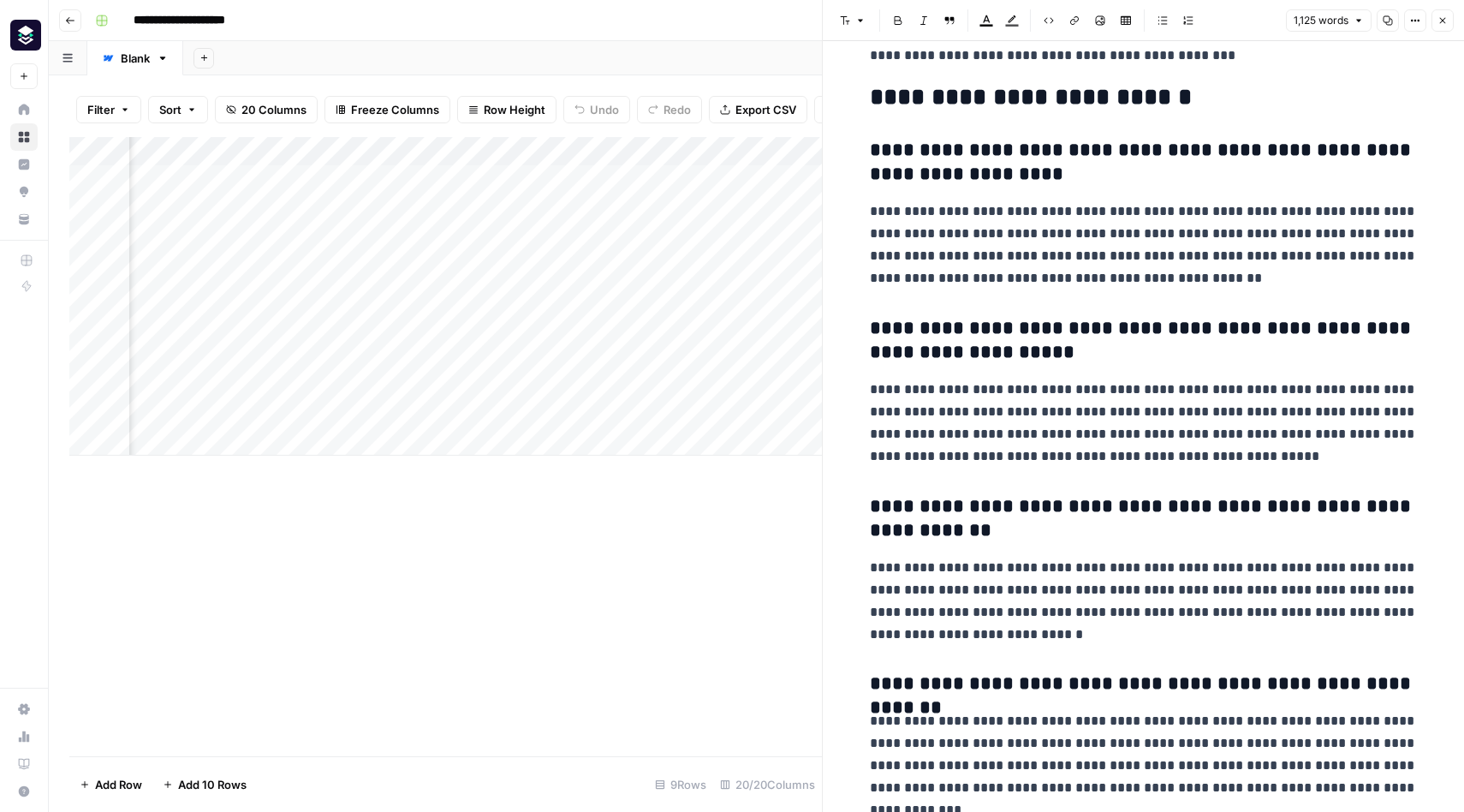
scroll to position [3503, 0]
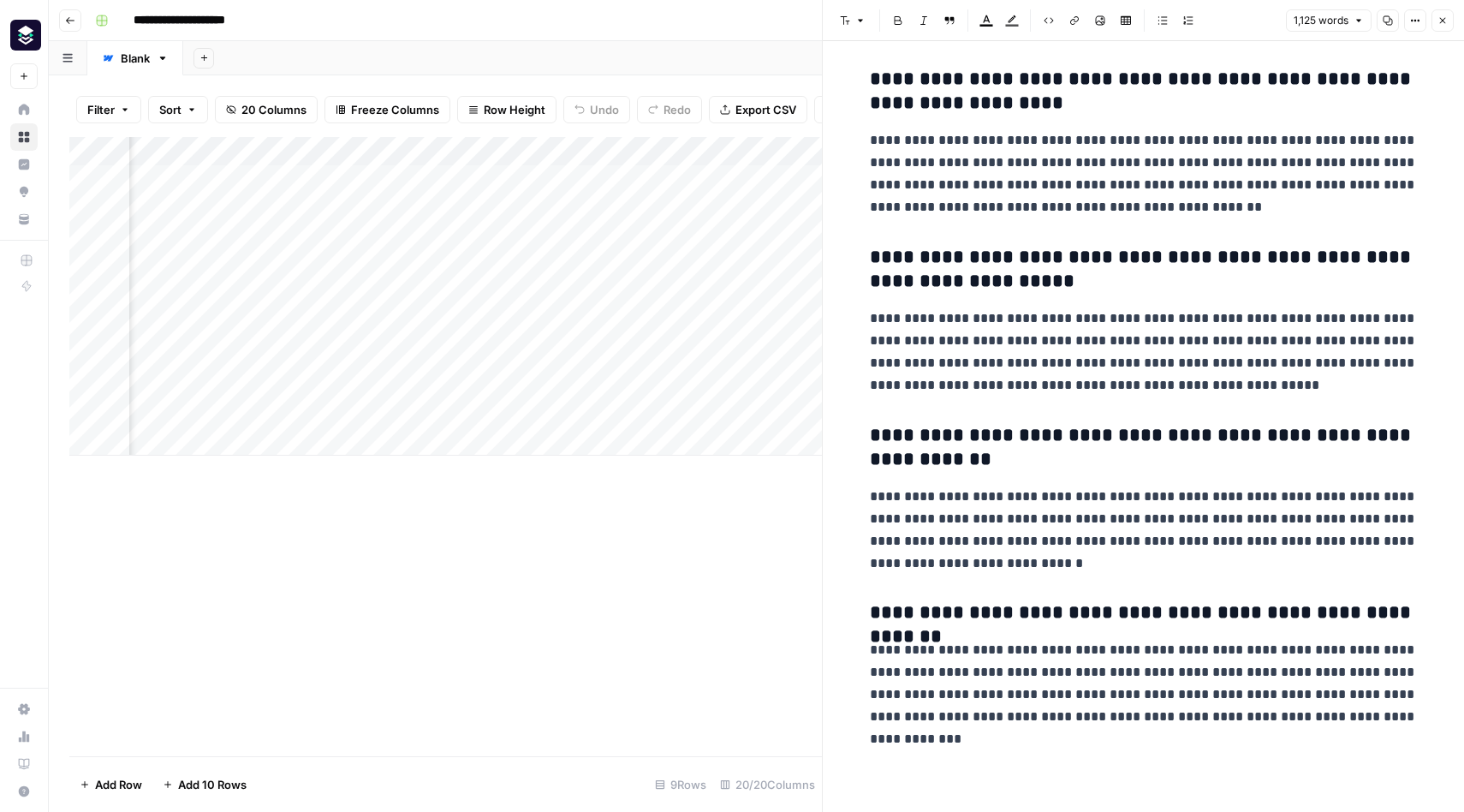
click at [1445, 28] on button "Close" at bounding box center [1443, 21] width 22 height 22
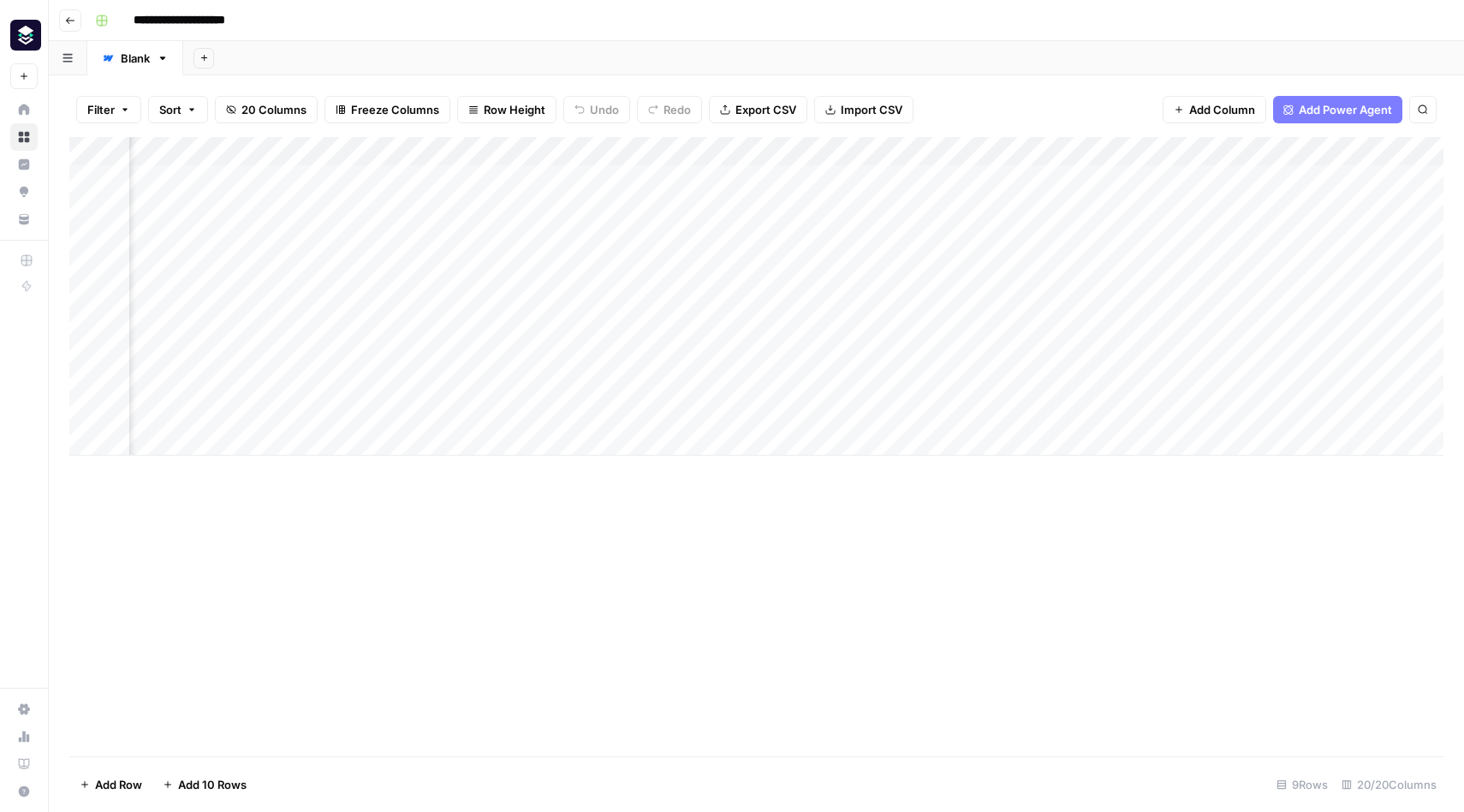
click at [870, 558] on div "Add Column" at bounding box center [756, 447] width 1375 height 619
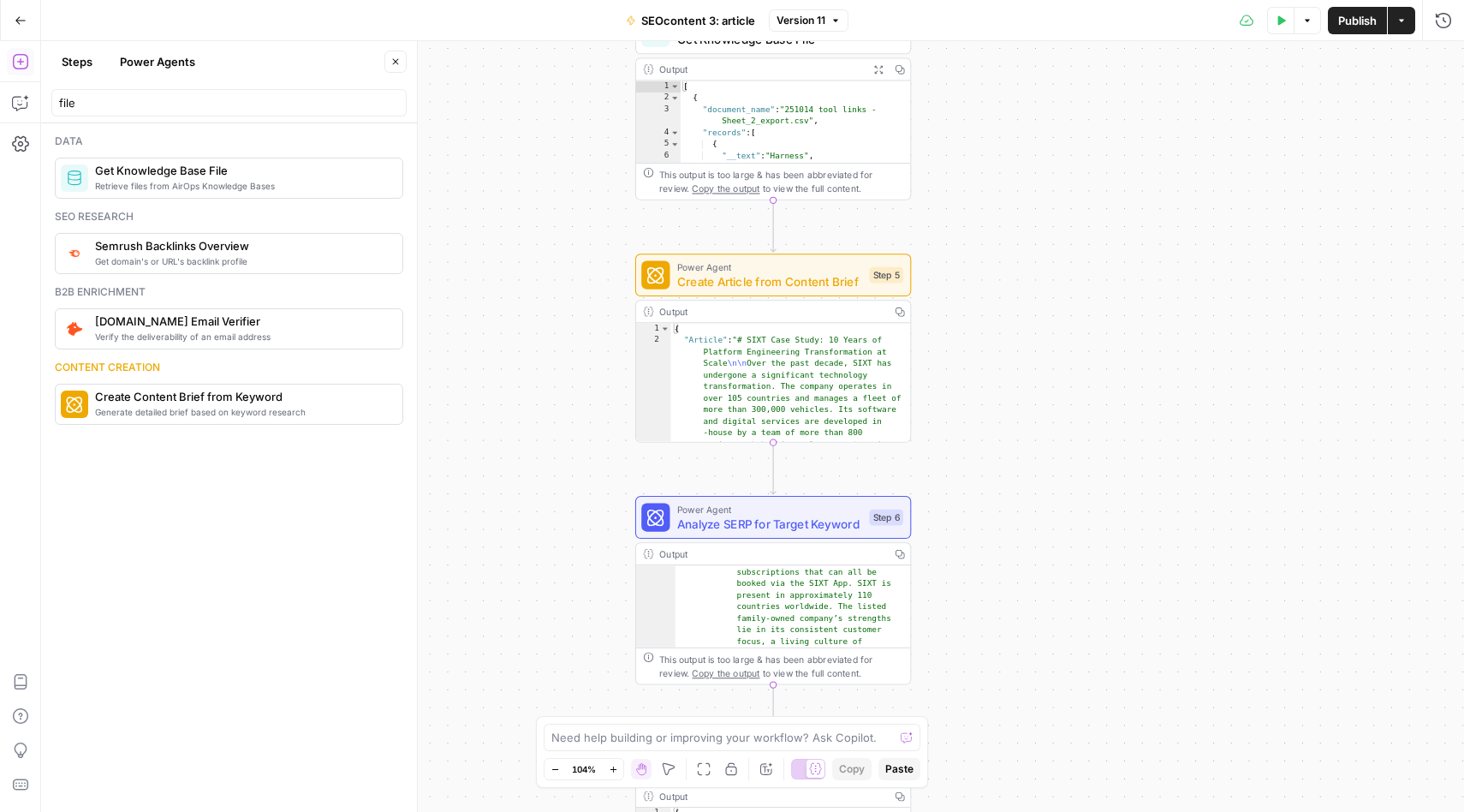
drag, startPoint x: 1008, startPoint y: 346, endPoint x: 1064, endPoint y: 138, distance: 215.4
click at [1064, 138] on div "Workflow Input Settings Inputs Get Knowledge Base File Get Knowledge Base File …" at bounding box center [753, 426] width 1424 height 771
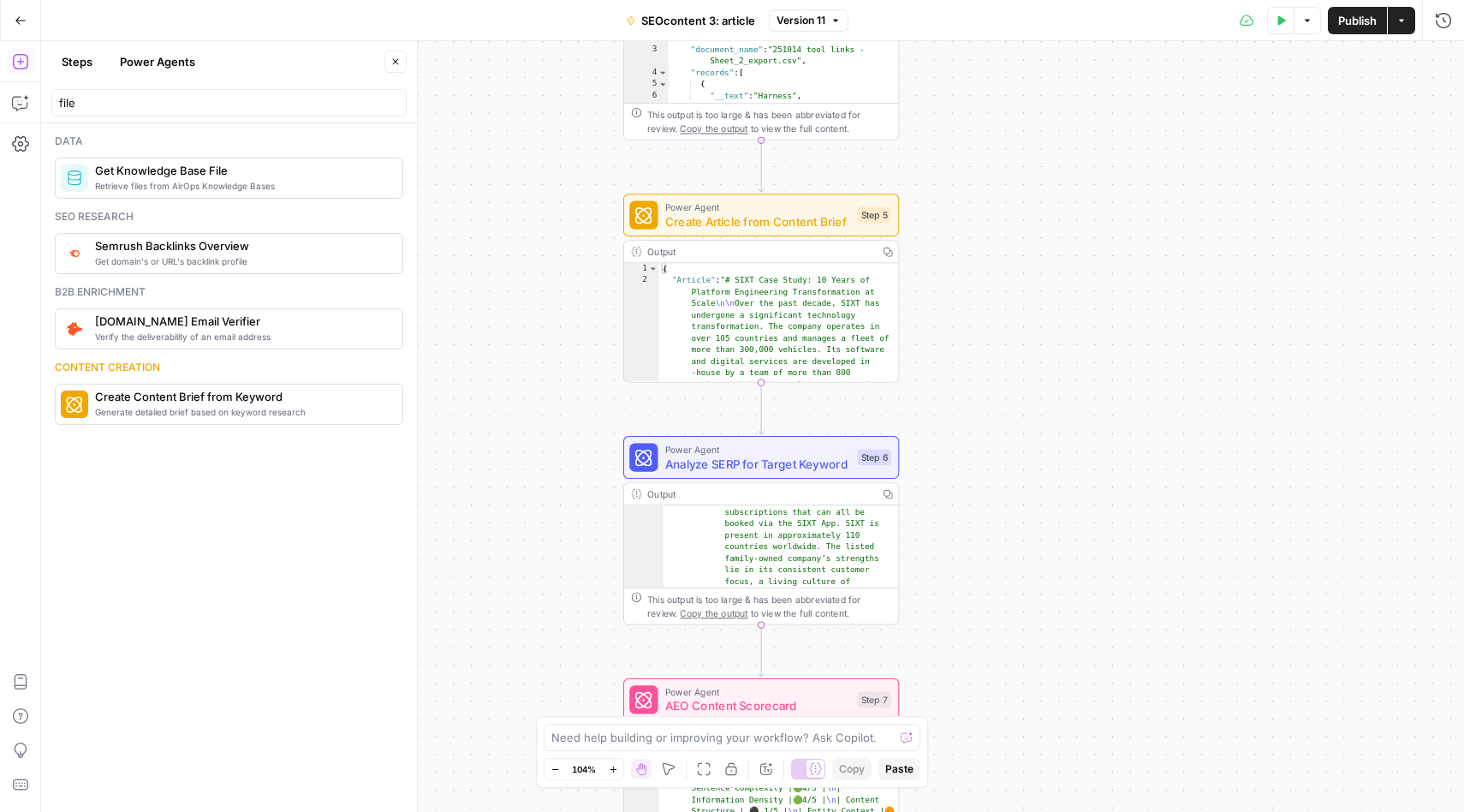
drag, startPoint x: 1006, startPoint y: 463, endPoint x: 988, endPoint y: 543, distance: 82.0
click at [988, 543] on div "Workflow Input Settings Inputs Get Knowledge Base File Get Knowledge Base File …" at bounding box center [753, 426] width 1424 height 771
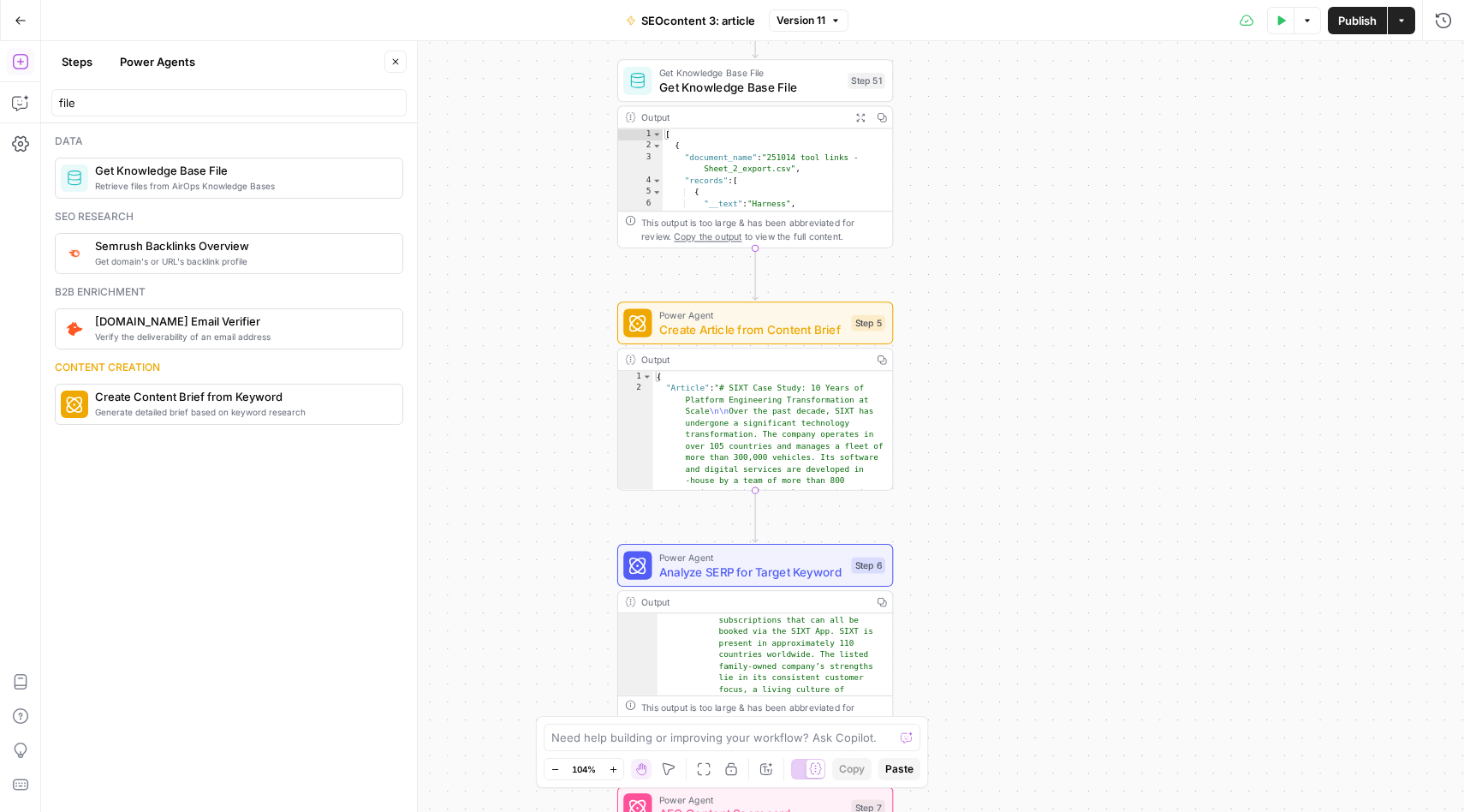
drag, startPoint x: 988, startPoint y: 525, endPoint x: 990, endPoint y: 195, distance: 330.0
click at [990, 199] on div "Workflow Input Settings Inputs Get Knowledge Base File Get Knowledge Base File …" at bounding box center [753, 426] width 1424 height 771
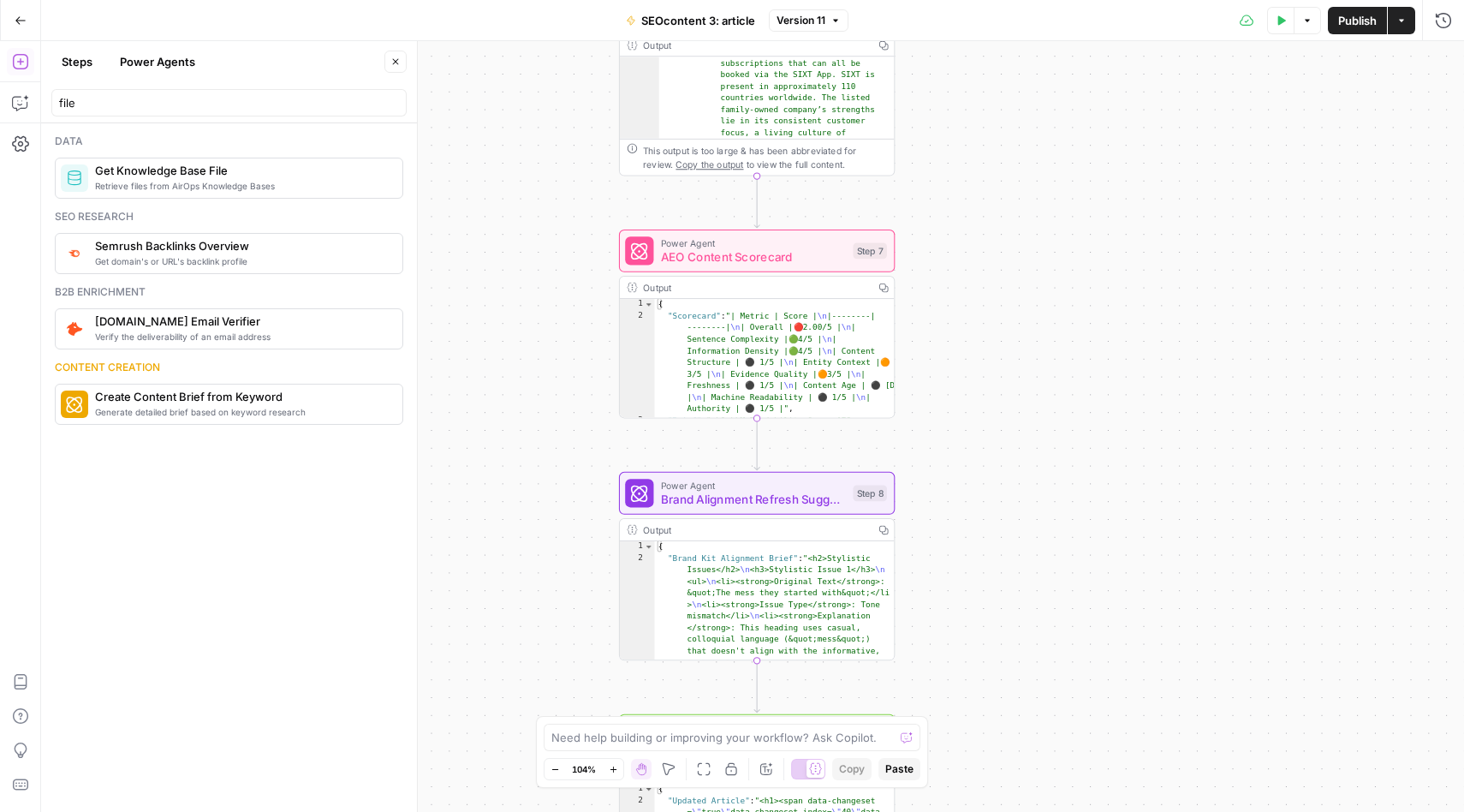
drag, startPoint x: 990, startPoint y: 195, endPoint x: 990, endPoint y: -77, distance: 272.0
click at [990, 0] on html "[DOMAIN_NAME] New Home Browse Insights Opportunities Your Data Recent Grids Rea…" at bounding box center [732, 406] width 1464 height 812
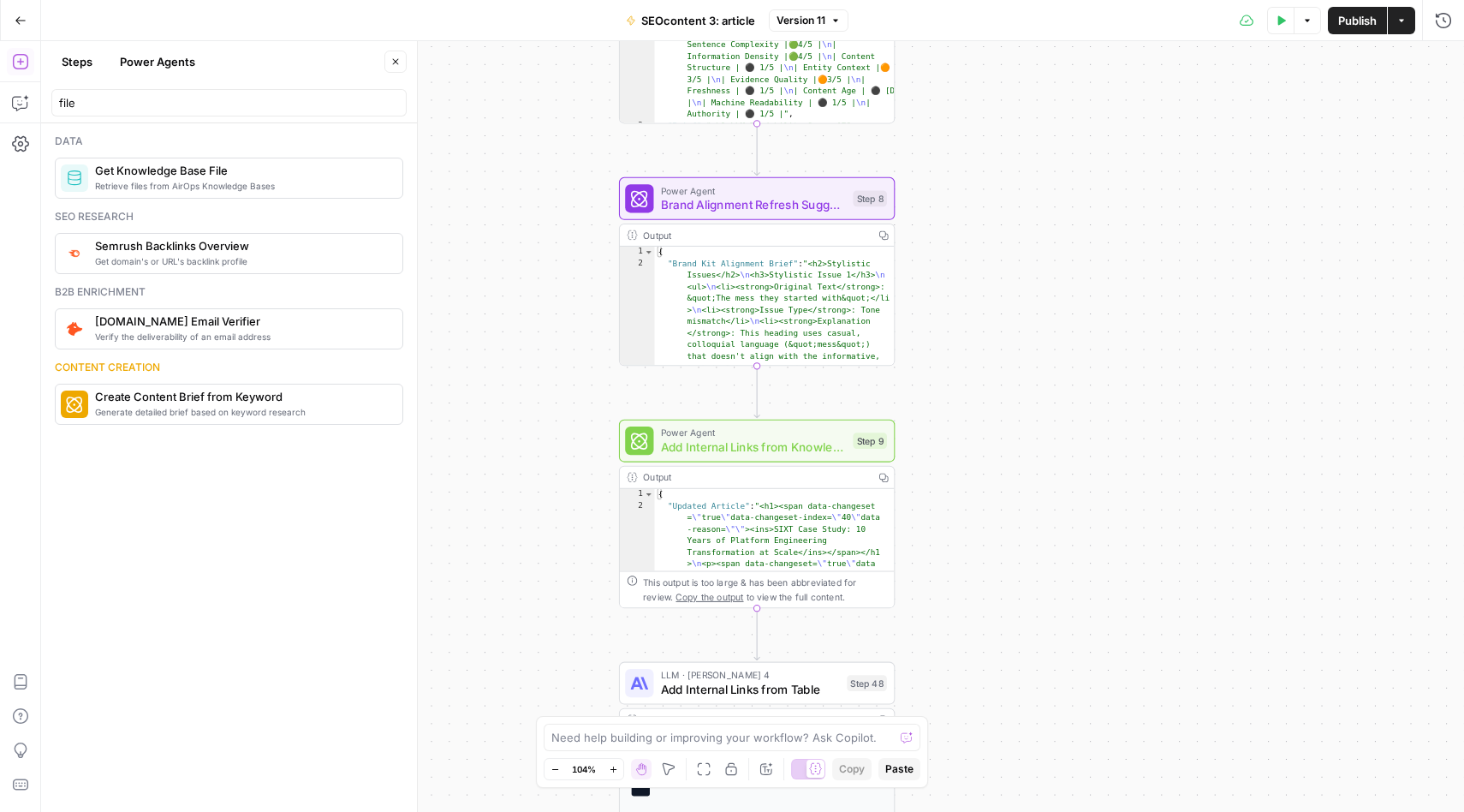
drag, startPoint x: 1015, startPoint y: 607, endPoint x: 1015, endPoint y: 102, distance: 505.0
click at [1015, 102] on div "Workflow Input Settings Inputs Get Knowledge Base File Get Knowledge Base File …" at bounding box center [753, 426] width 1424 height 771
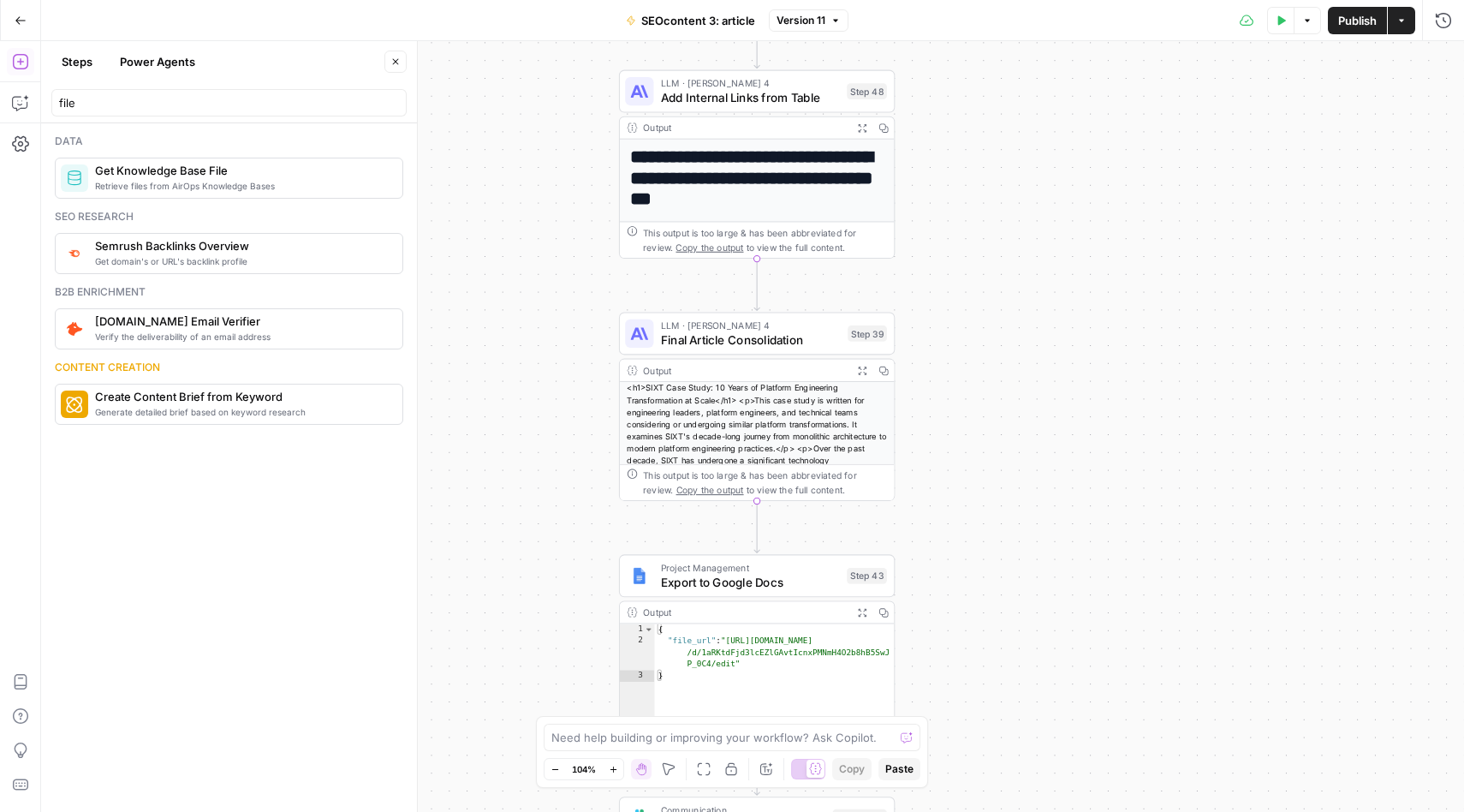
drag, startPoint x: 1032, startPoint y: 362, endPoint x: 1032, endPoint y: -33, distance: 395.0
click at [1032, 0] on html "[DOMAIN_NAME] New Home Browse Insights Opportunities Your Data Recent Grids Rea…" at bounding box center [732, 406] width 1464 height 812
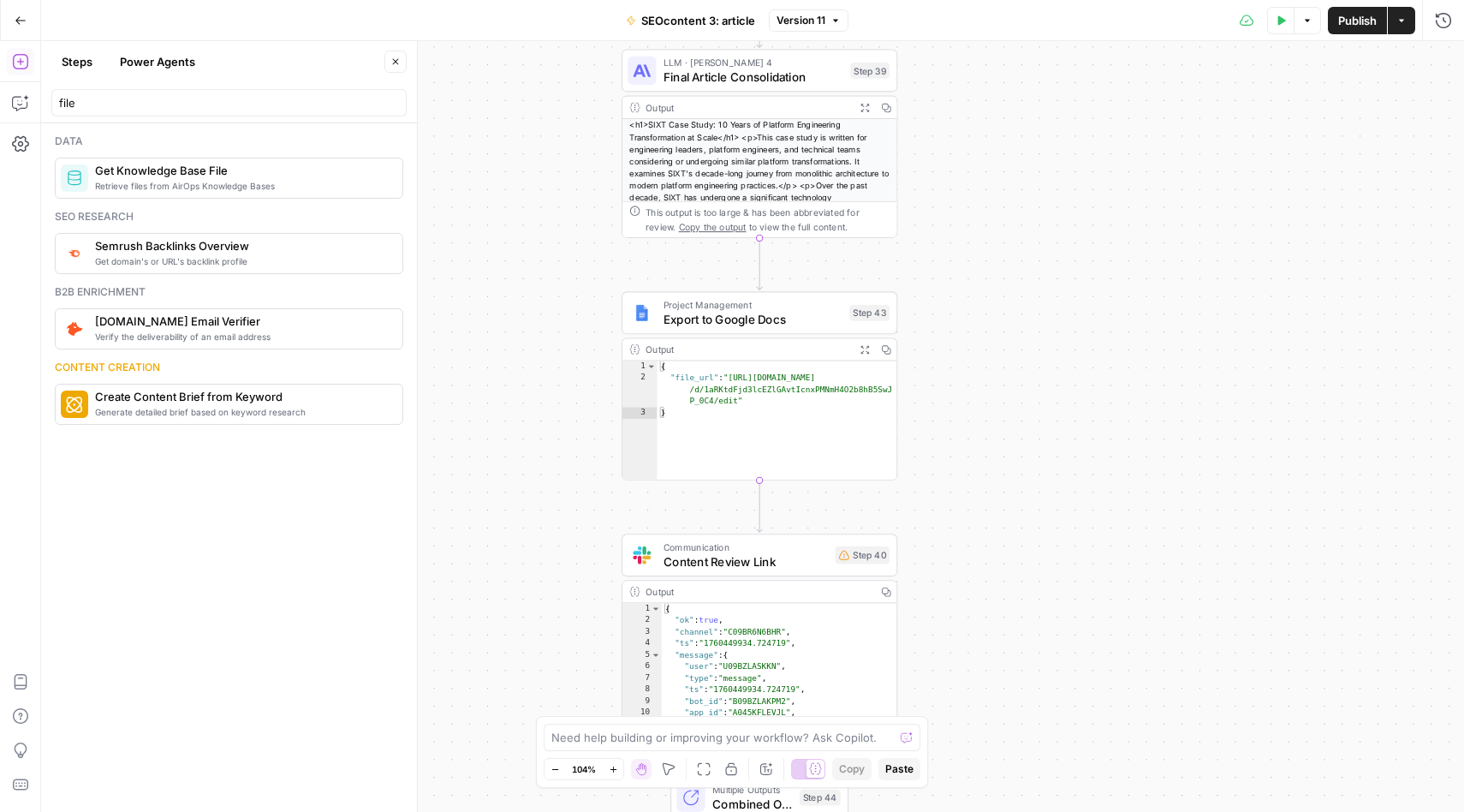
drag, startPoint x: 1019, startPoint y: 295, endPoint x: 1021, endPoint y: 107, distance: 188.0
click at [1021, 107] on div "Workflow Input Settings Inputs Get Knowledge Base File Get Knowledge Base File …" at bounding box center [753, 426] width 1424 height 771
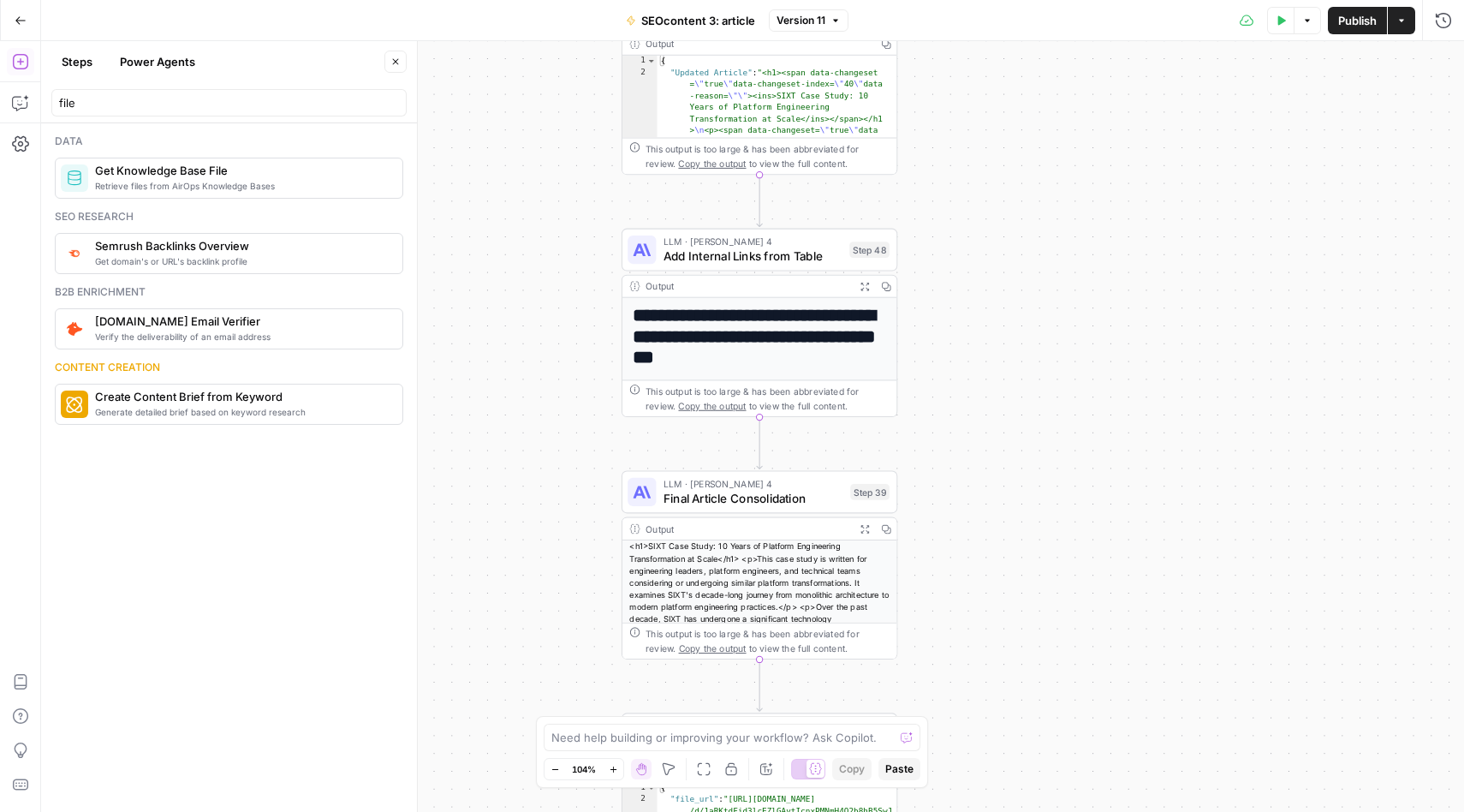
drag, startPoint x: 976, startPoint y: 224, endPoint x: 975, endPoint y: 616, distance: 392.0
click at [975, 616] on div "Workflow Input Settings Inputs Get Knowledge Base File Get Knowledge Base File …" at bounding box center [753, 426] width 1424 height 771
click at [791, 494] on span "Final Article Consolidation" at bounding box center [754, 498] width 180 height 18
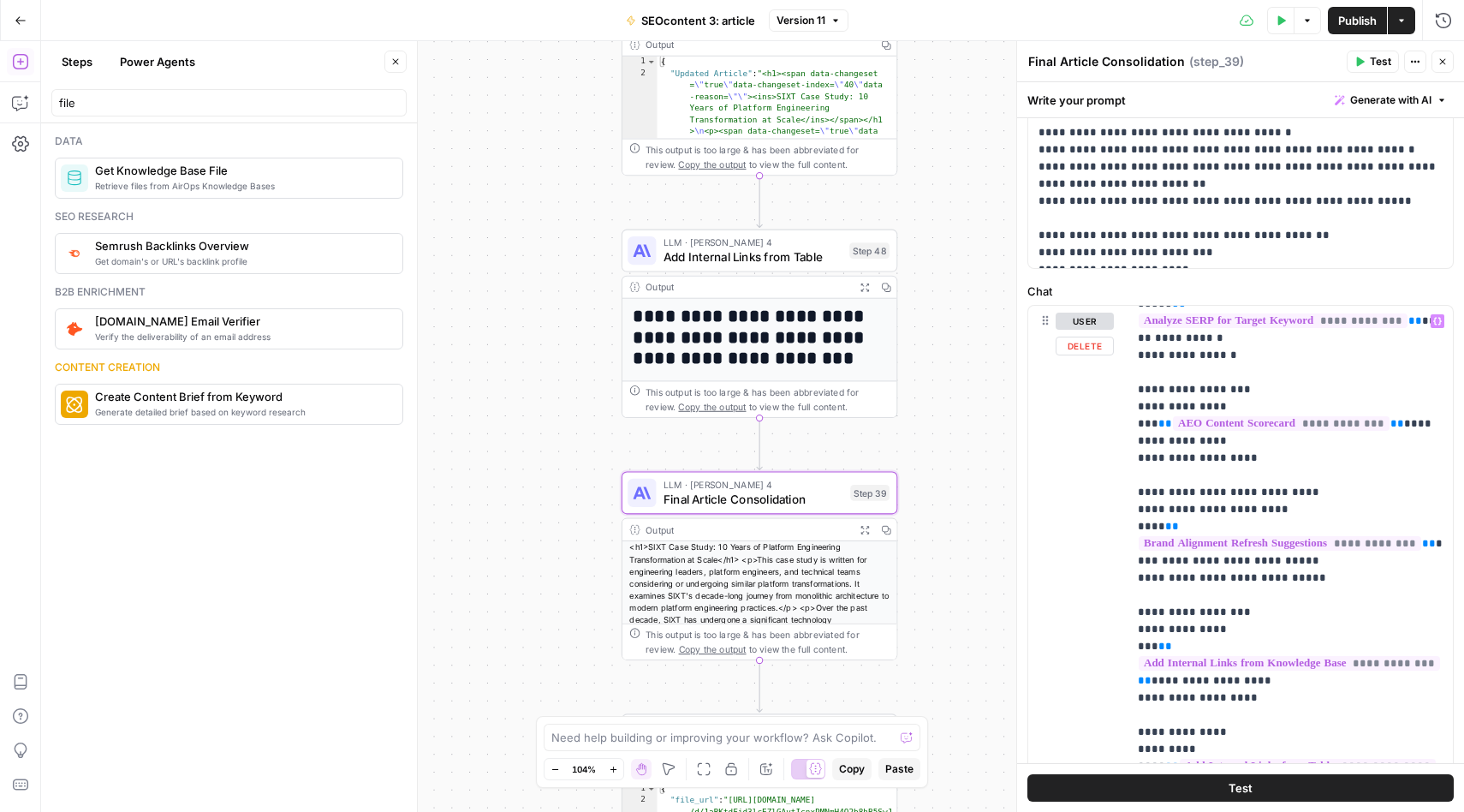
scroll to position [652, 0]
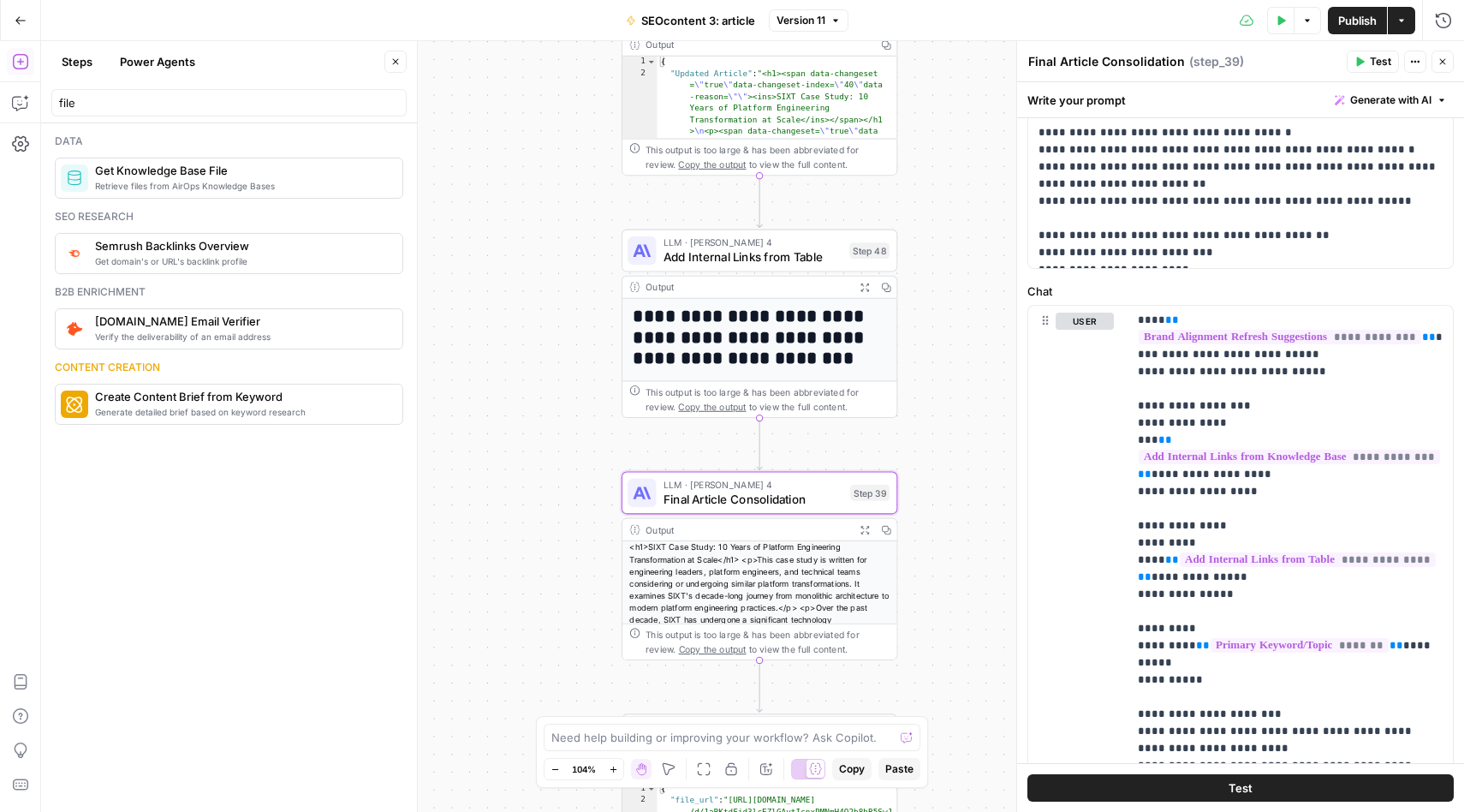
click at [1446, 63] on icon "button" at bounding box center [1443, 62] width 6 height 6
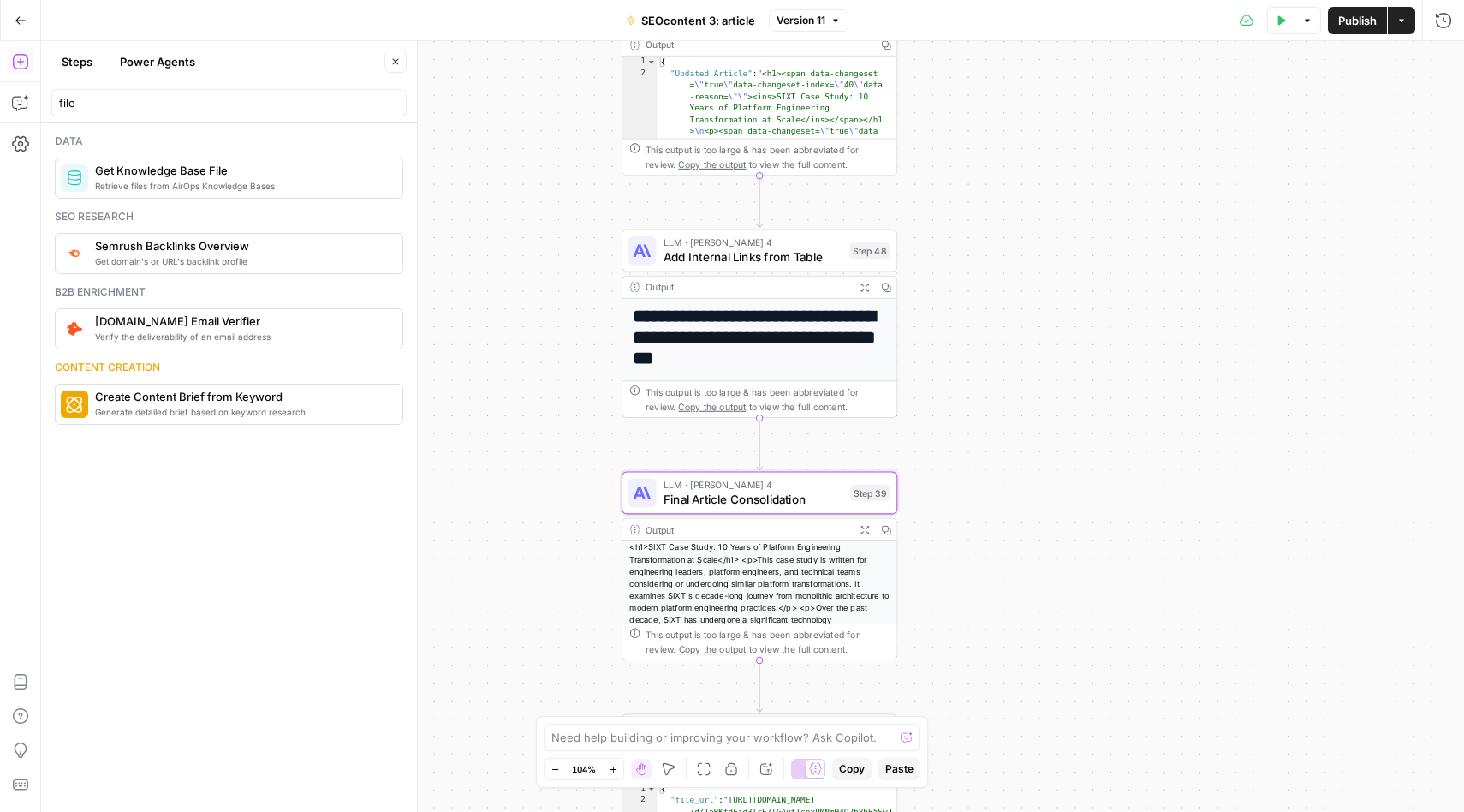
click at [1192, 352] on div "Workflow Input Settings Inputs Get Knowledge Base File Get Knowledge Base File …" at bounding box center [753, 426] width 1424 height 771
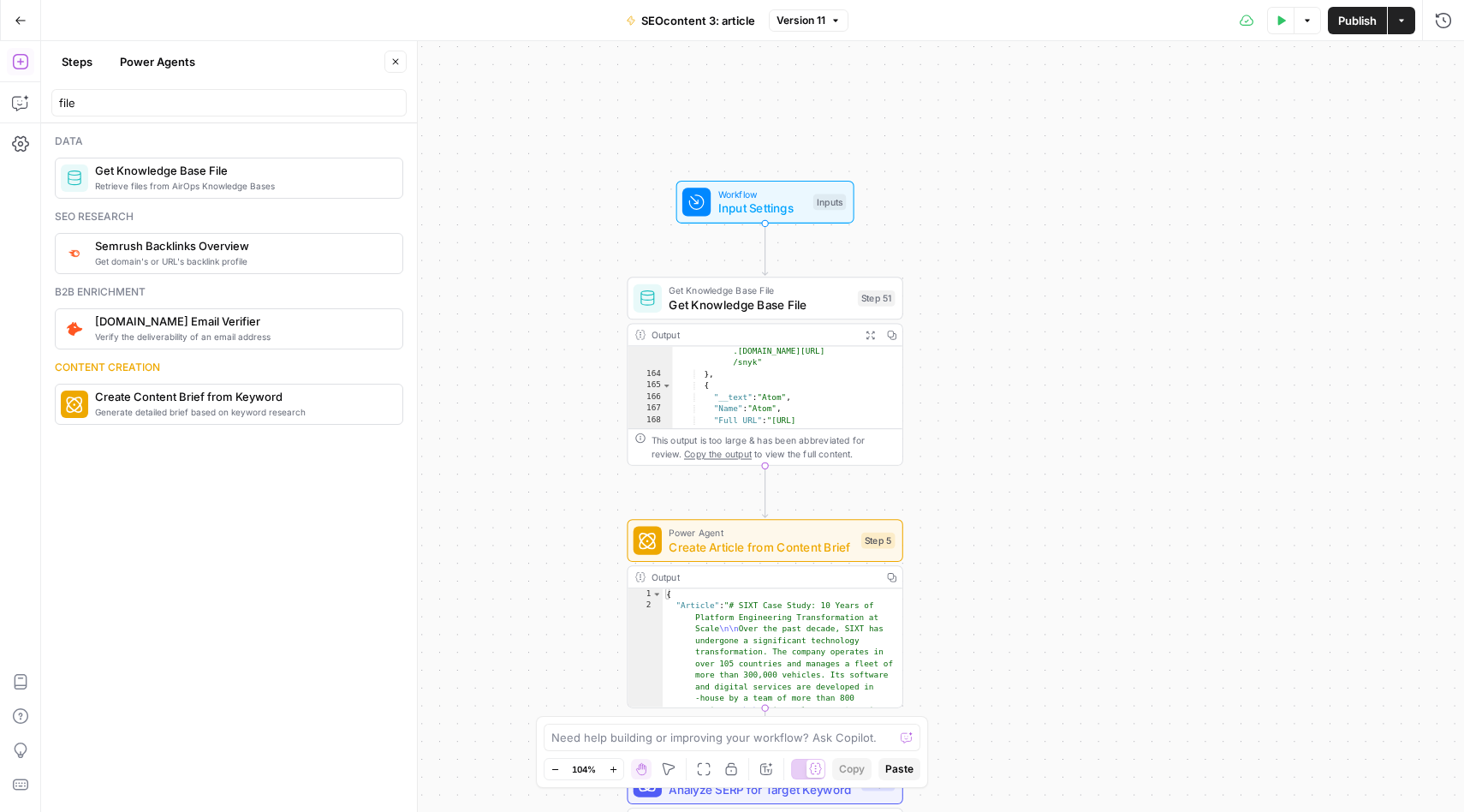
scroll to position [2583, 0]
click at [1080, 362] on div "Workflow Input Settings Inputs Get Knowledge Base File Get Knowledge Base File …" at bounding box center [753, 426] width 1424 height 771
